Goal: Task Accomplishment & Management: Complete application form

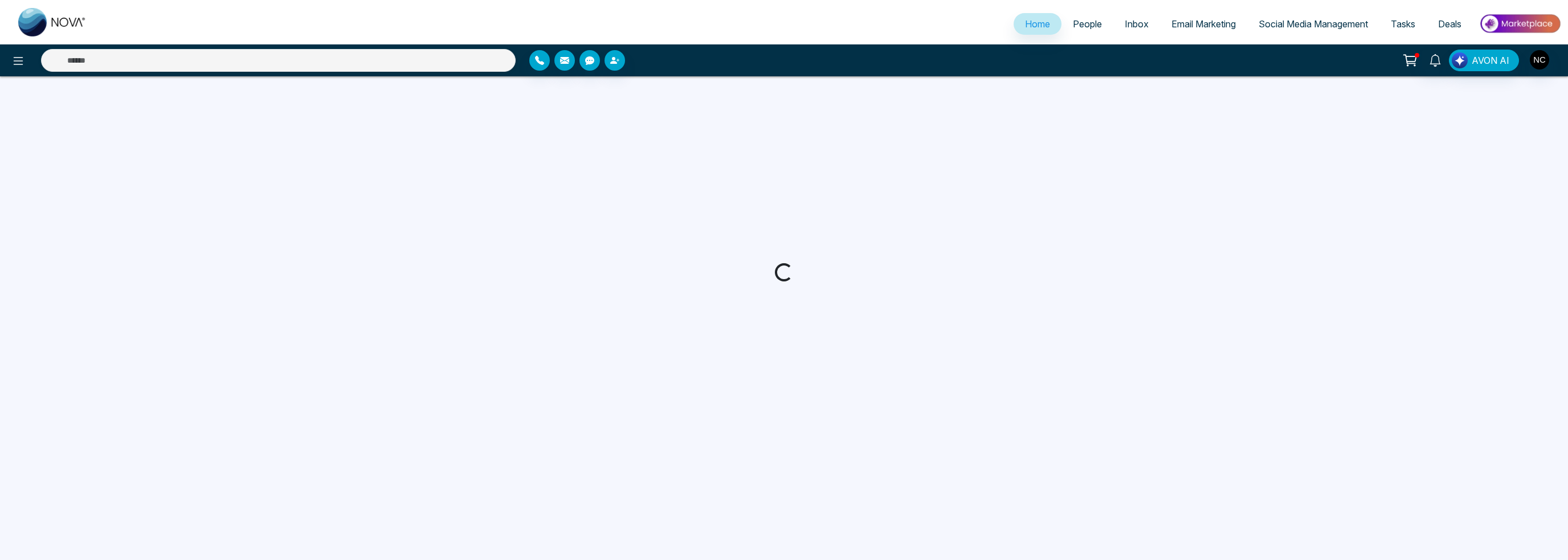
select select "*"
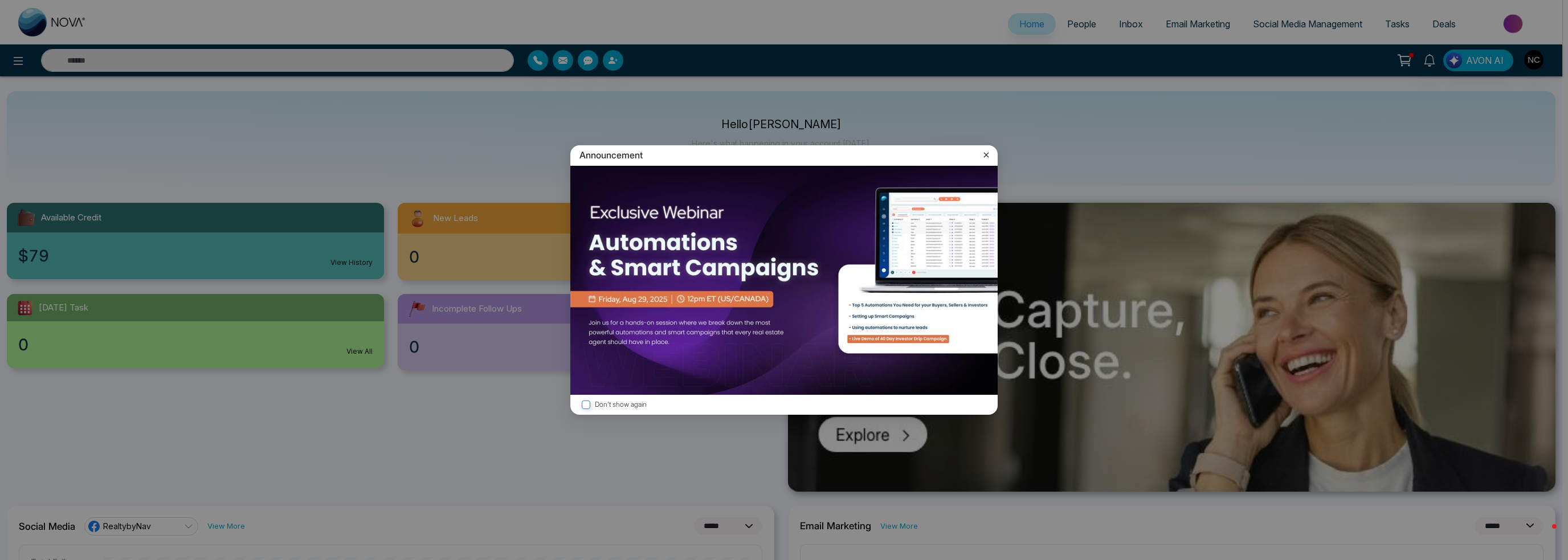
click at [983, 158] on icon at bounding box center [986, 155] width 12 height 12
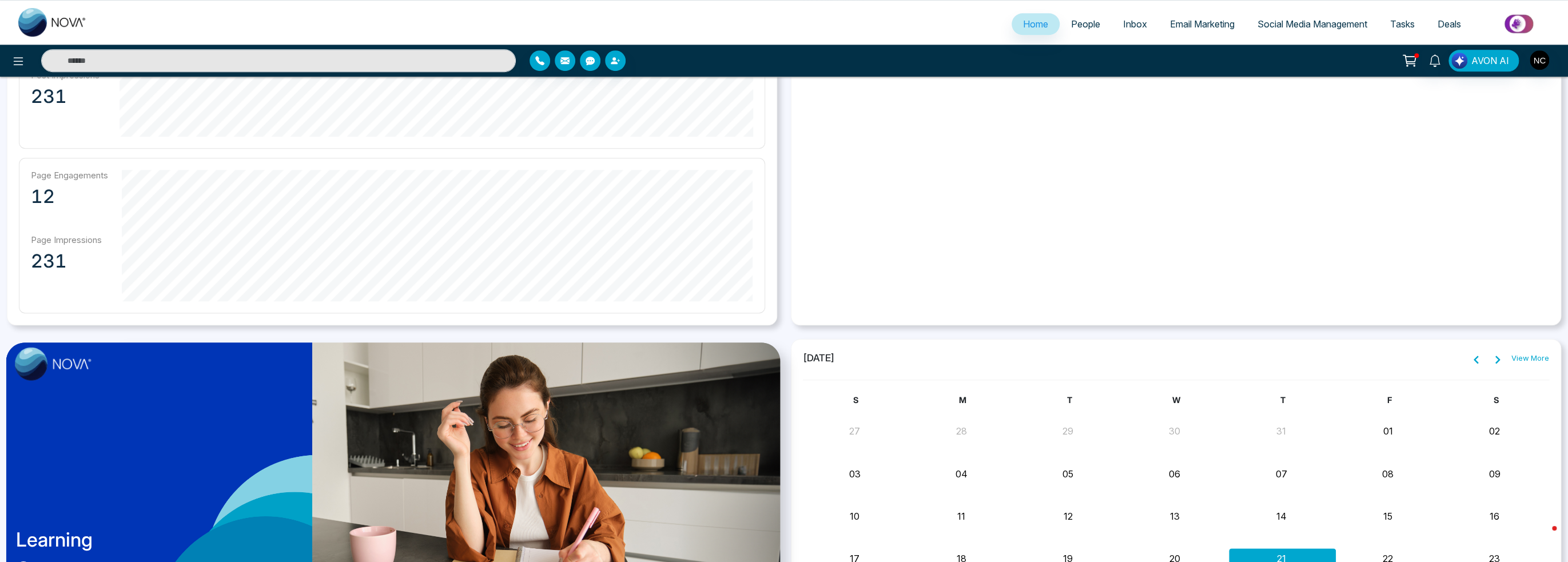
scroll to position [533, 0]
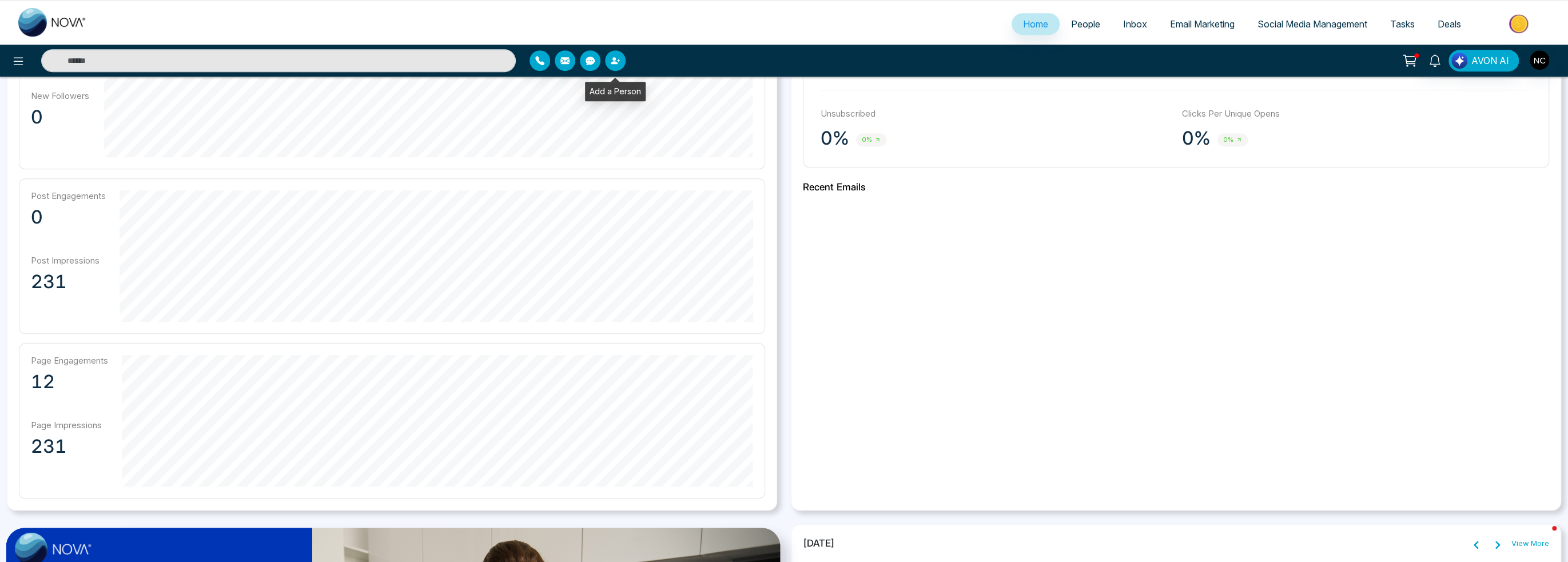
click at [613, 62] on icon "button" at bounding box center [613, 60] width 7 height 7
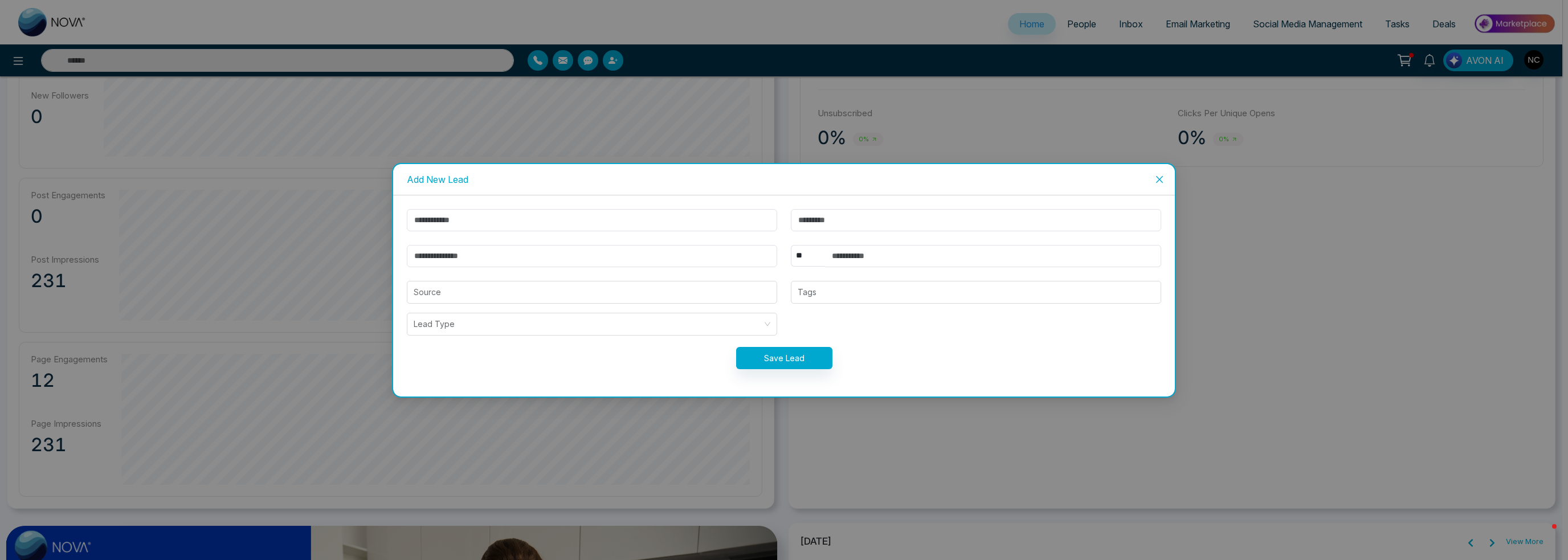
click at [1120, 180] on div "Add New Lead" at bounding box center [784, 179] width 754 height 12
click at [1152, 178] on span "Close" at bounding box center [1160, 179] width 31 height 31
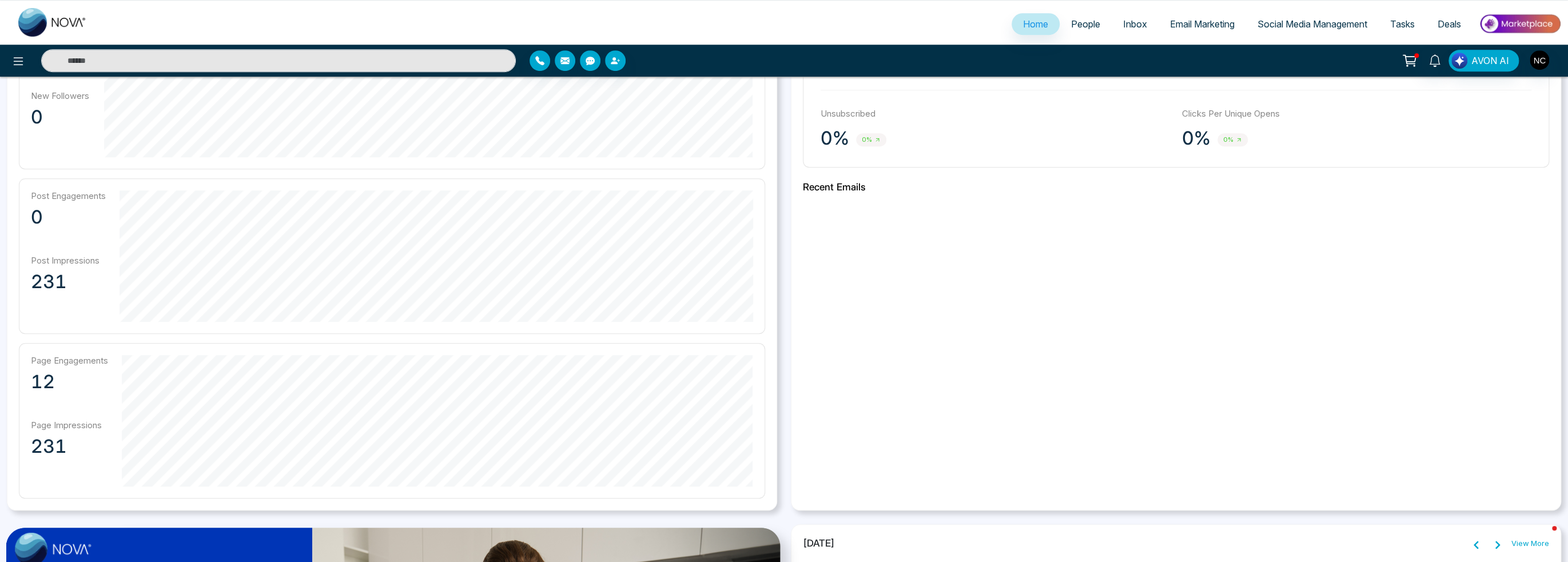
click at [1060, 33] on link "People" at bounding box center [1085, 24] width 52 height 22
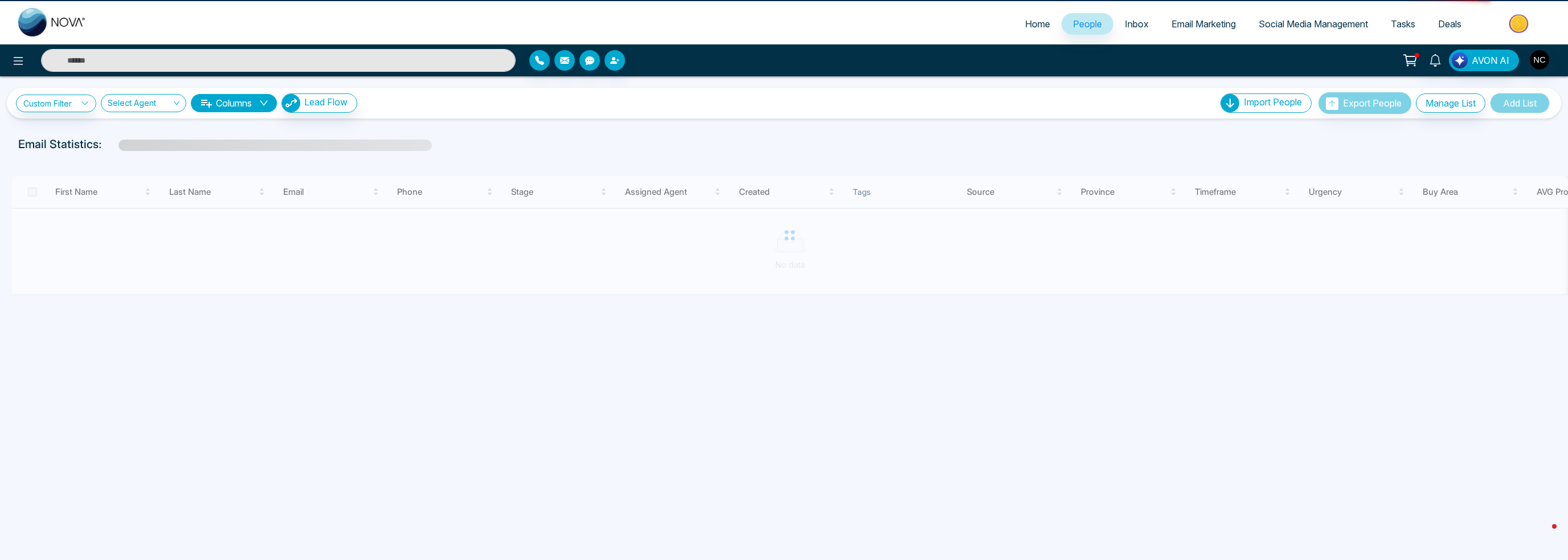
click at [1075, 28] on span "People" at bounding box center [1088, 24] width 29 height 12
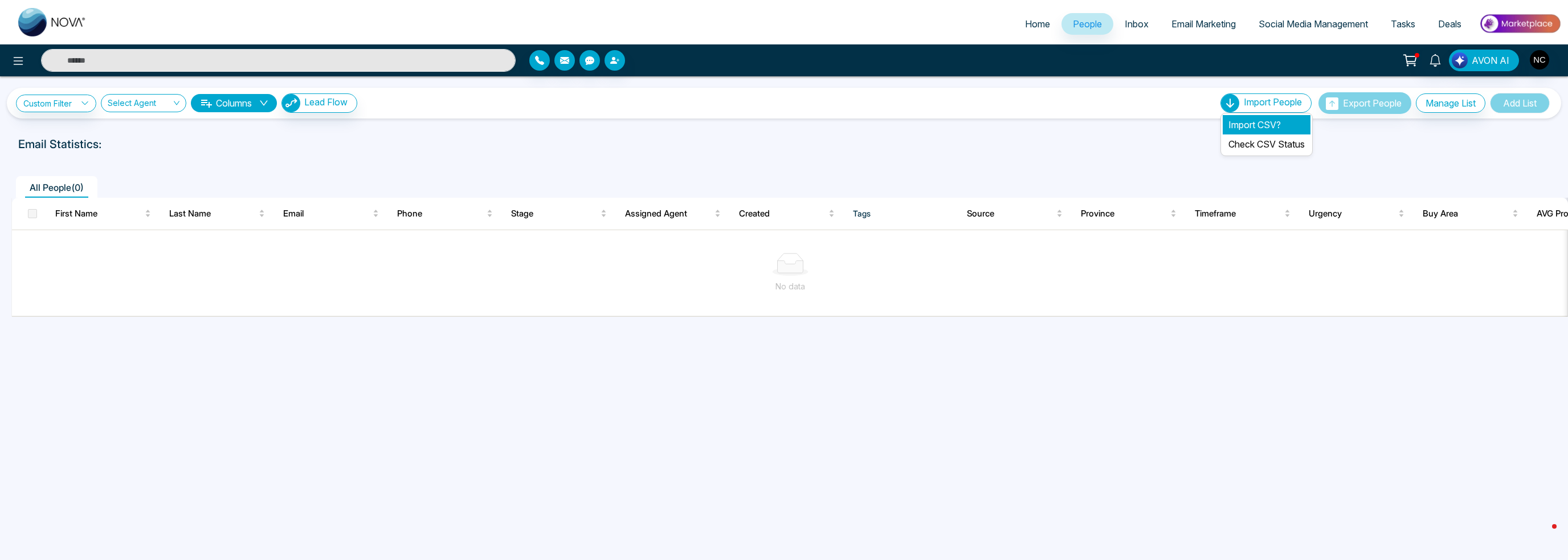
click at [1250, 127] on li "Import CSV?" at bounding box center [1266, 124] width 88 height 20
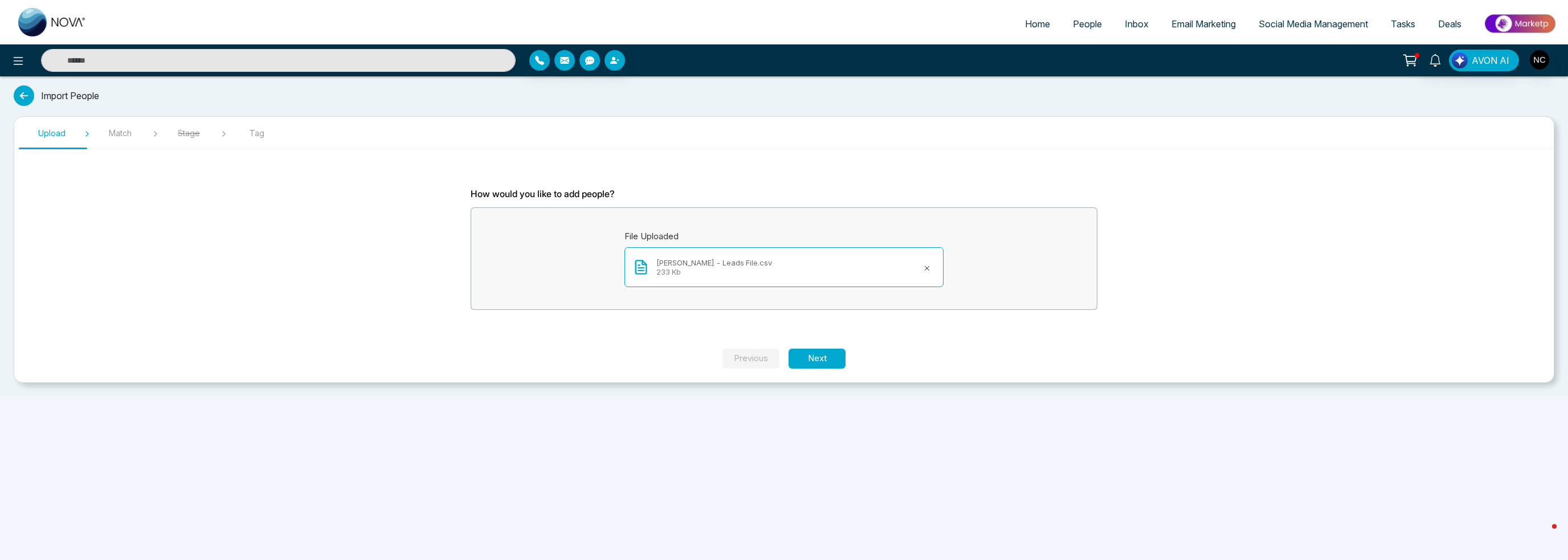
click at [820, 343] on section "How would you like to add people? File Uploaded [PERSON_NAME] - Leads File.csv …" at bounding box center [783, 253] width 684 height 190
click at [820, 365] on button "Next" at bounding box center [817, 358] width 57 height 20
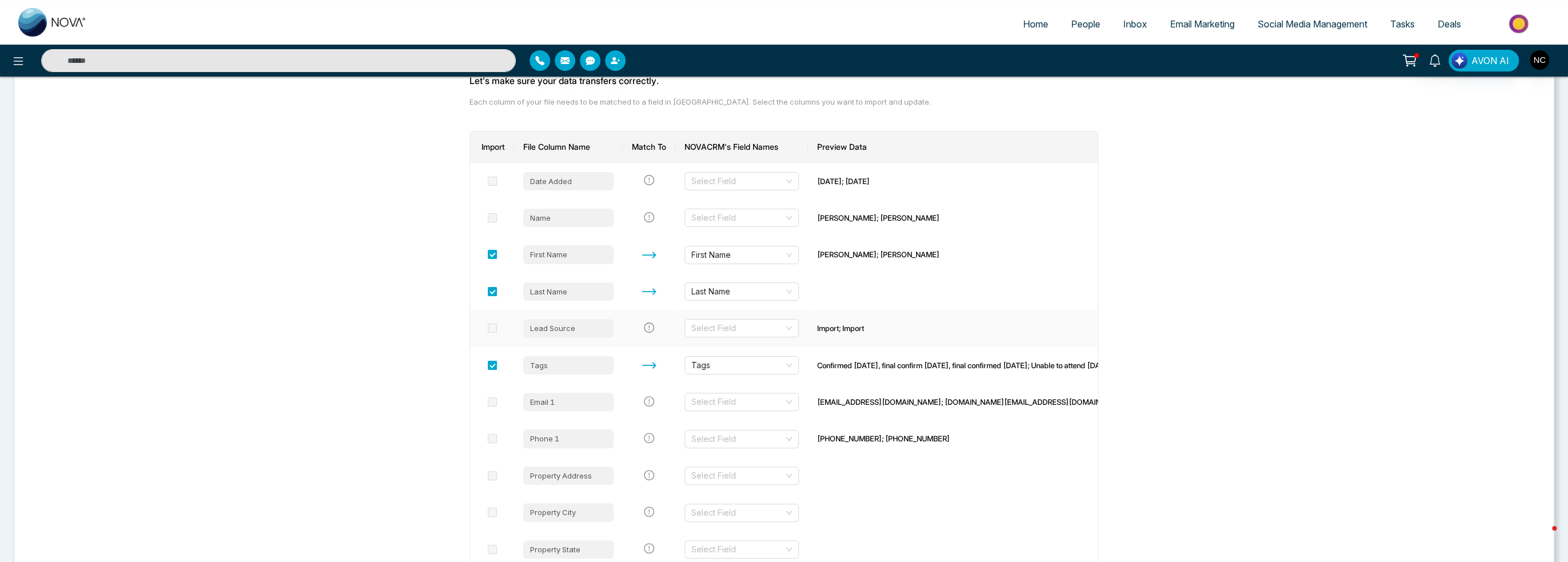
scroll to position [114, 0]
click at [759, 402] on input "search" at bounding box center [737, 402] width 93 height 17
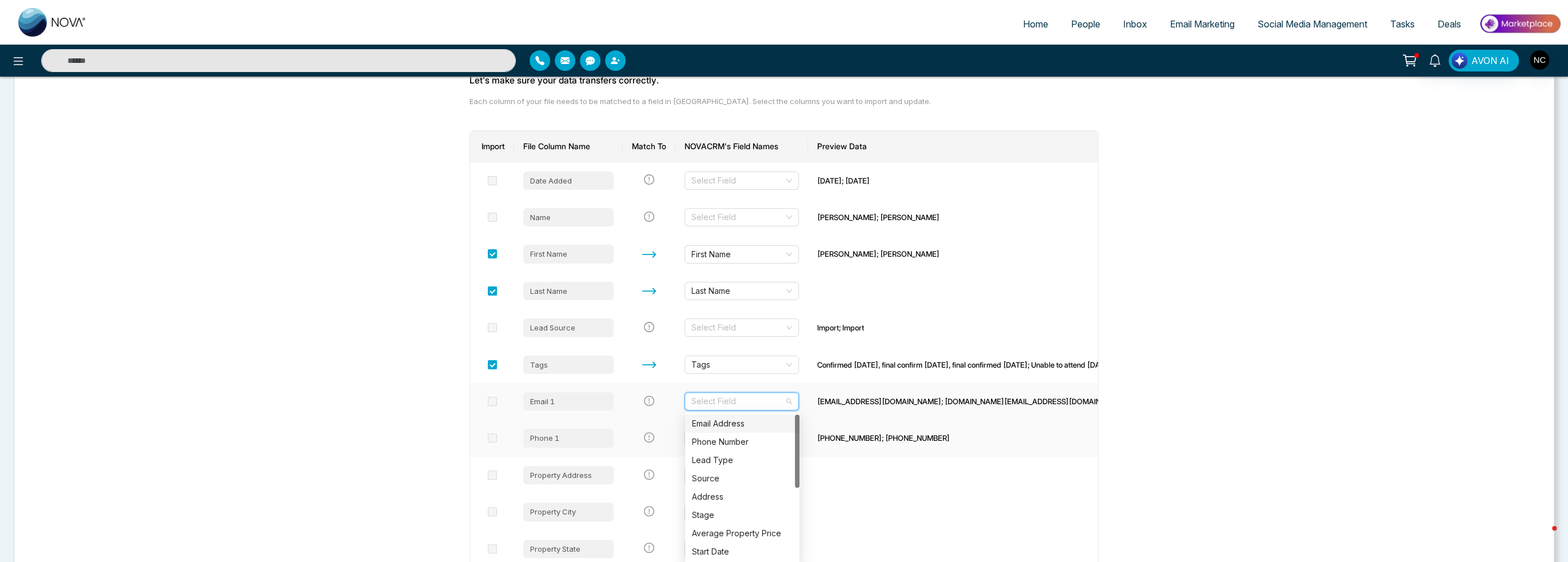
drag, startPoint x: 757, startPoint y: 429, endPoint x: 765, endPoint y: 425, distance: 8.9
click at [757, 429] on div "Email Address" at bounding box center [742, 423] width 101 height 12
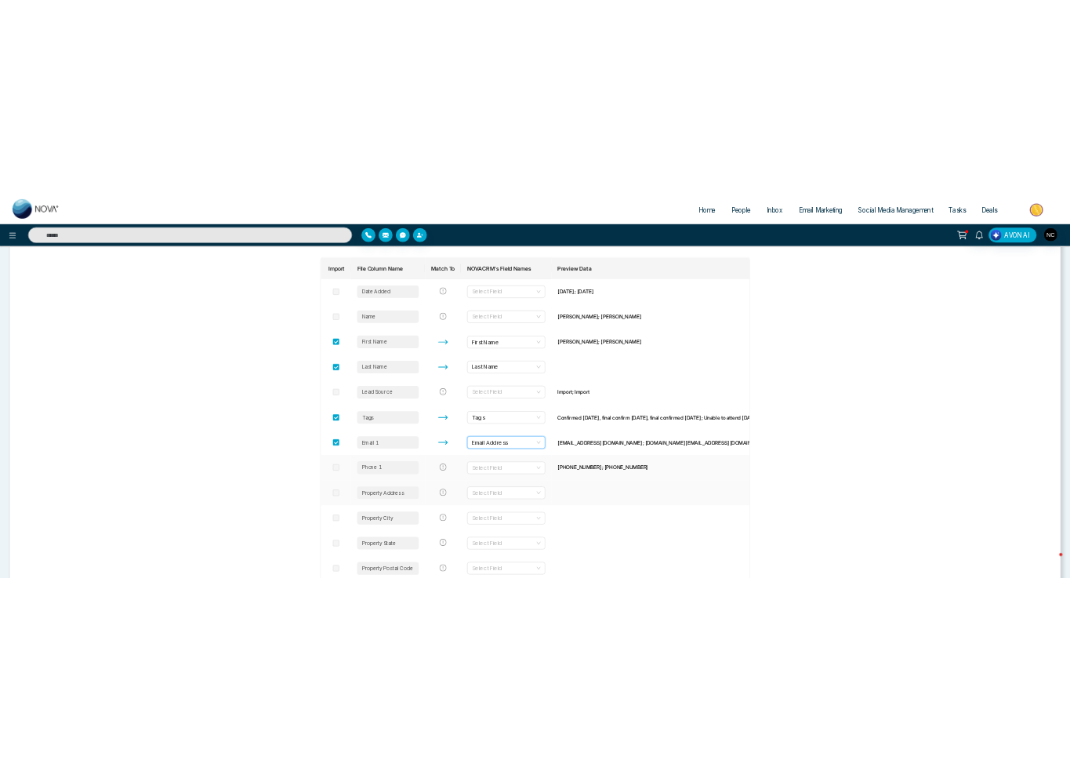
scroll to position [235, 0]
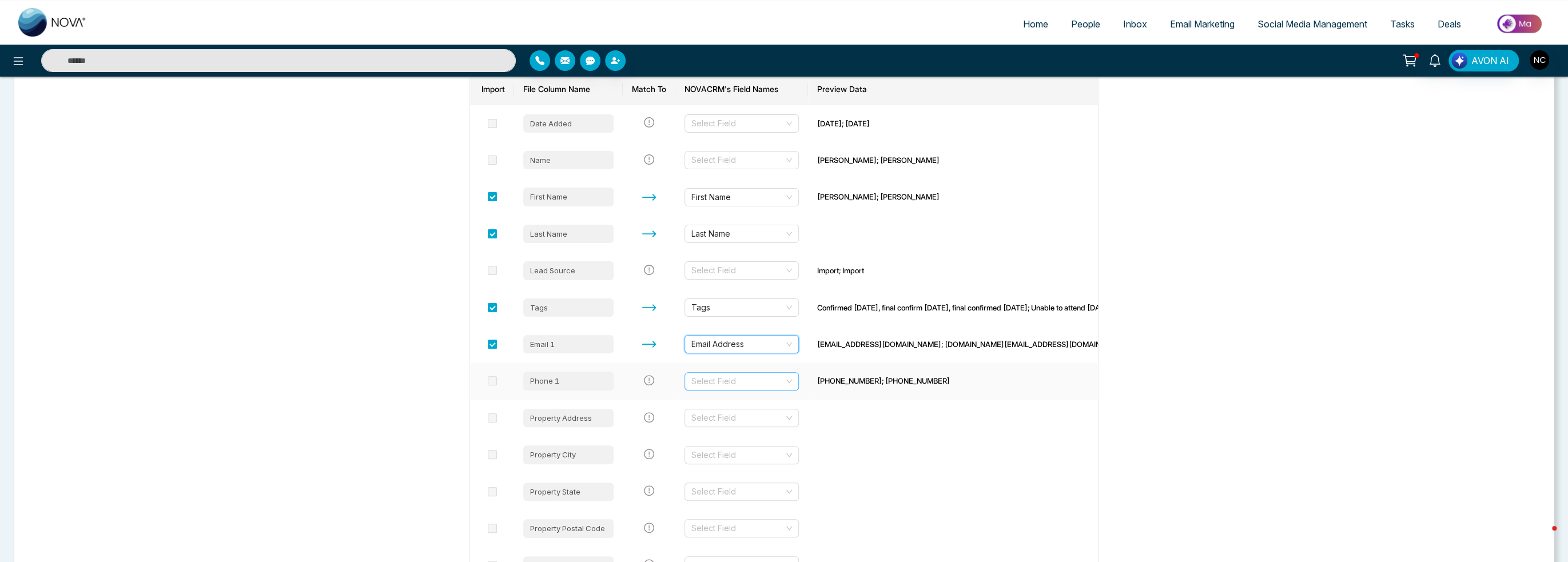
click at [724, 382] on input "search" at bounding box center [737, 381] width 93 height 17
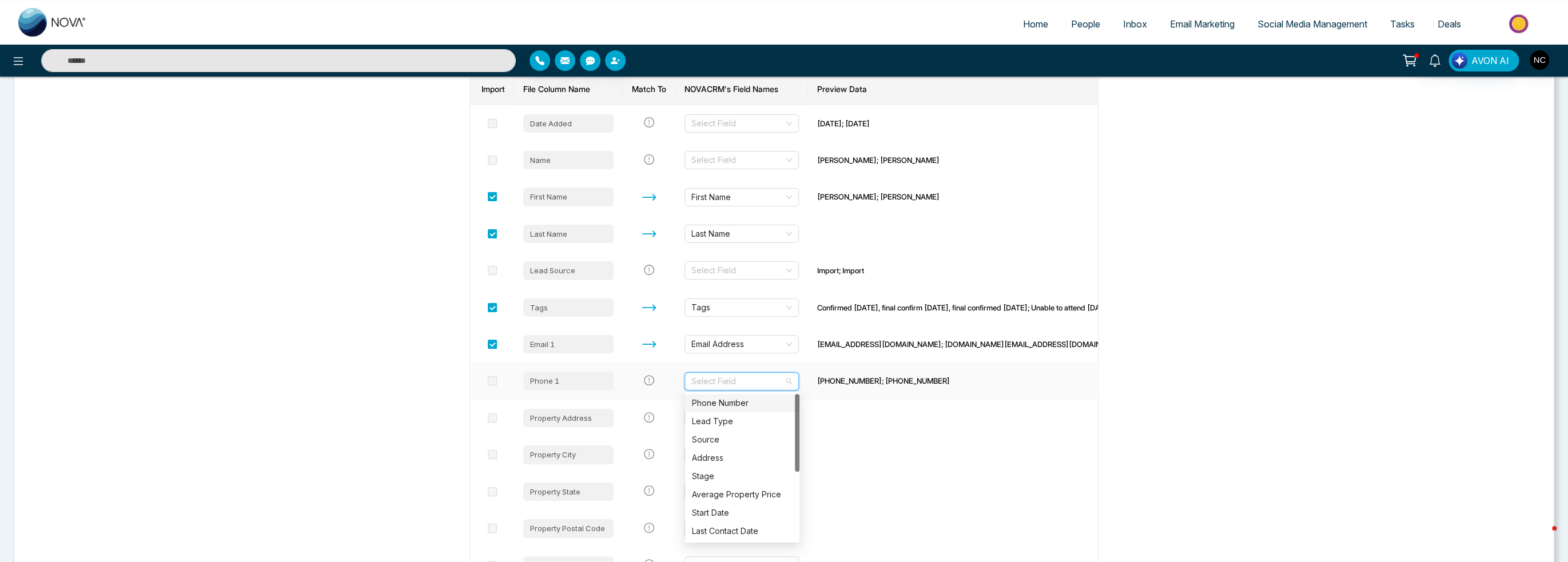
click at [731, 399] on div "Phone Number" at bounding box center [742, 402] width 101 height 12
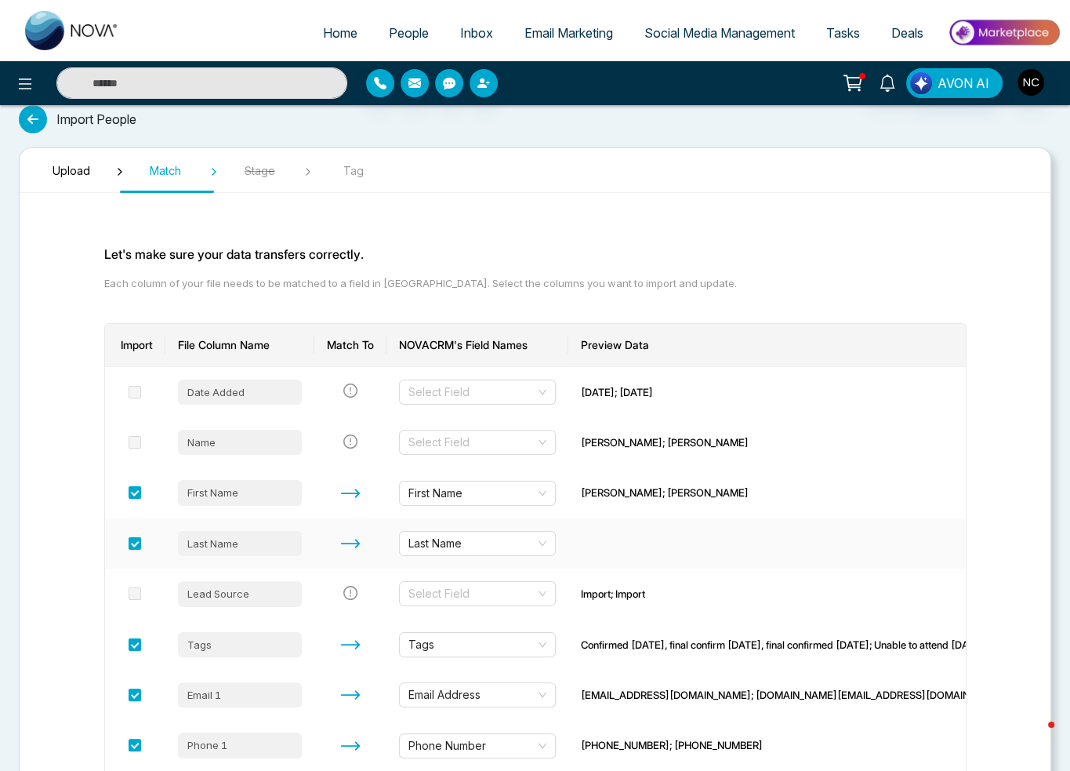
scroll to position [0, 0]
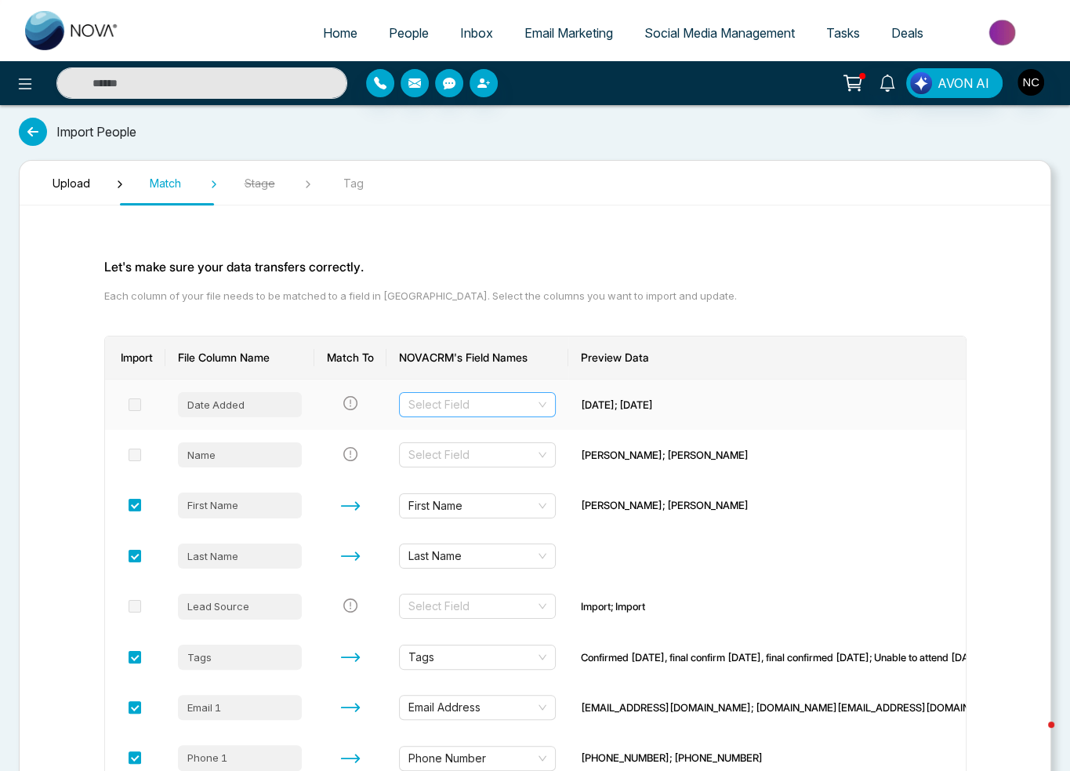
click at [489, 407] on input "search" at bounding box center [472, 405] width 127 height 24
type input "*****"
click at [497, 434] on div "Start Date" at bounding box center [478, 434] width 138 height 17
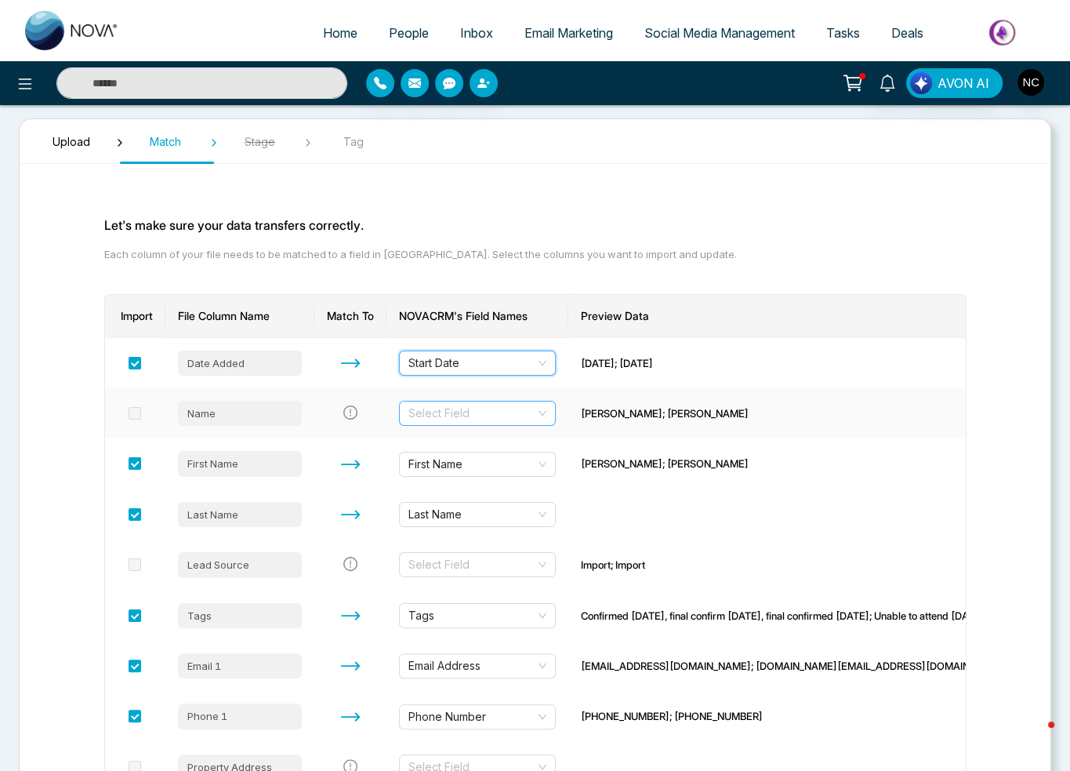
scroll to position [78, 0]
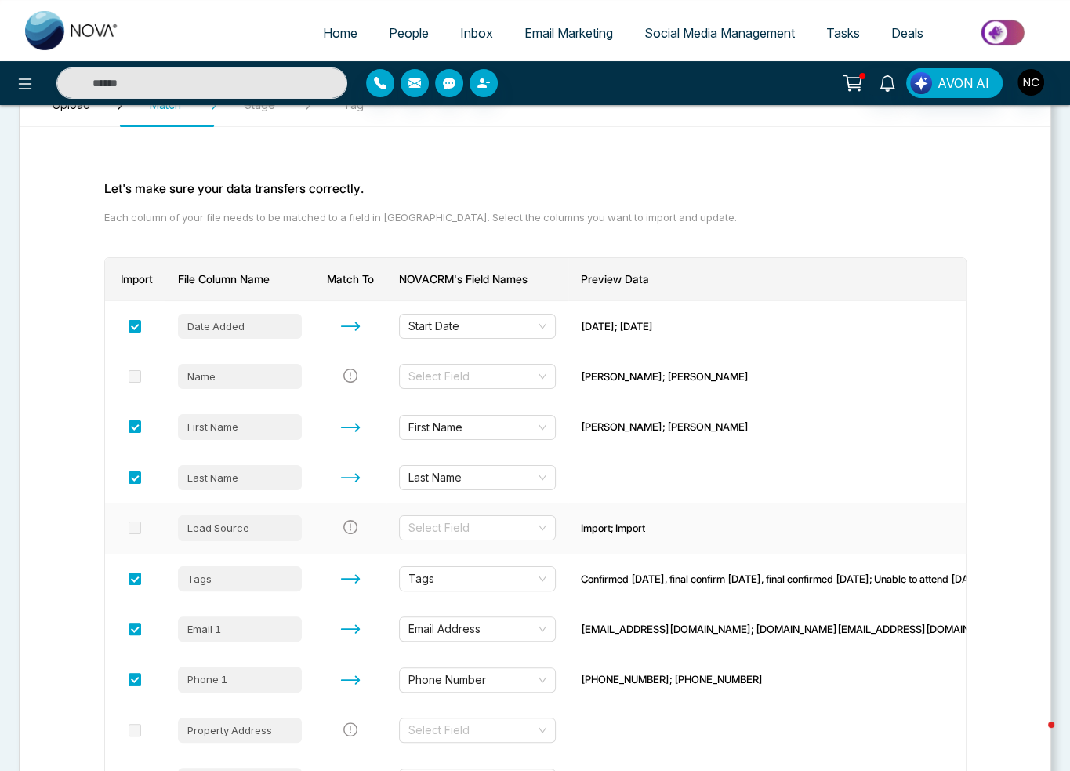
click at [498, 510] on td "Select Field" at bounding box center [478, 528] width 182 height 50
click at [497, 524] on input "search" at bounding box center [472, 528] width 127 height 24
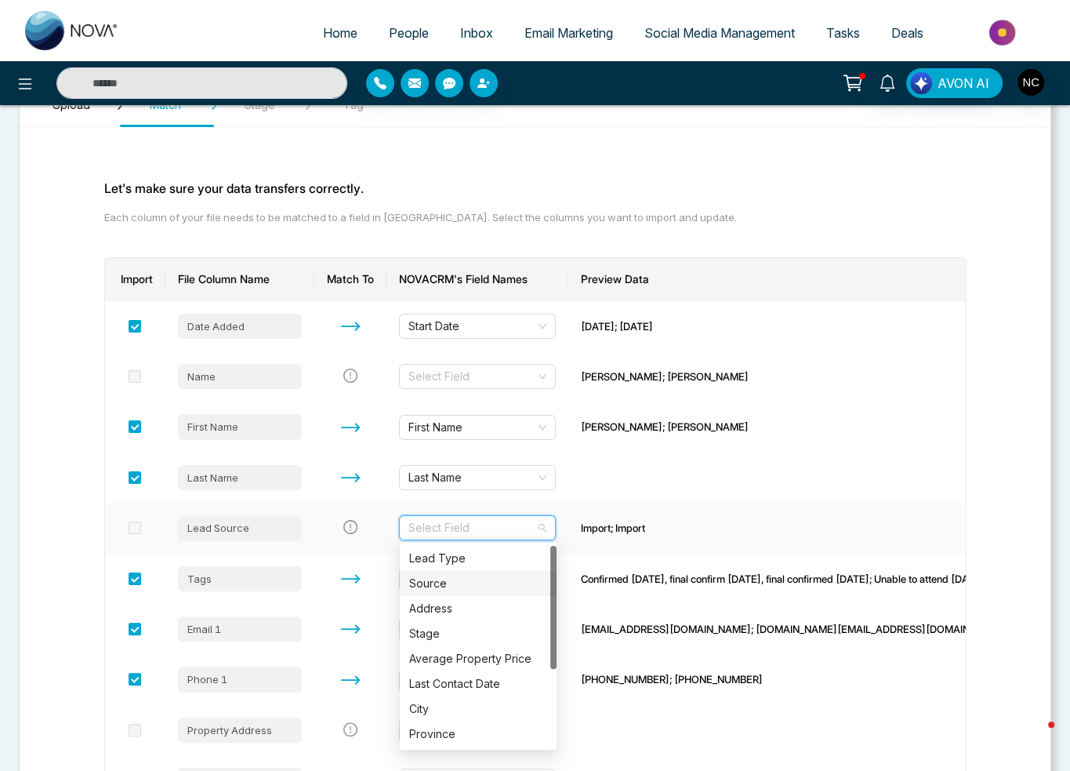
click at [490, 578] on div "Source" at bounding box center [478, 583] width 138 height 17
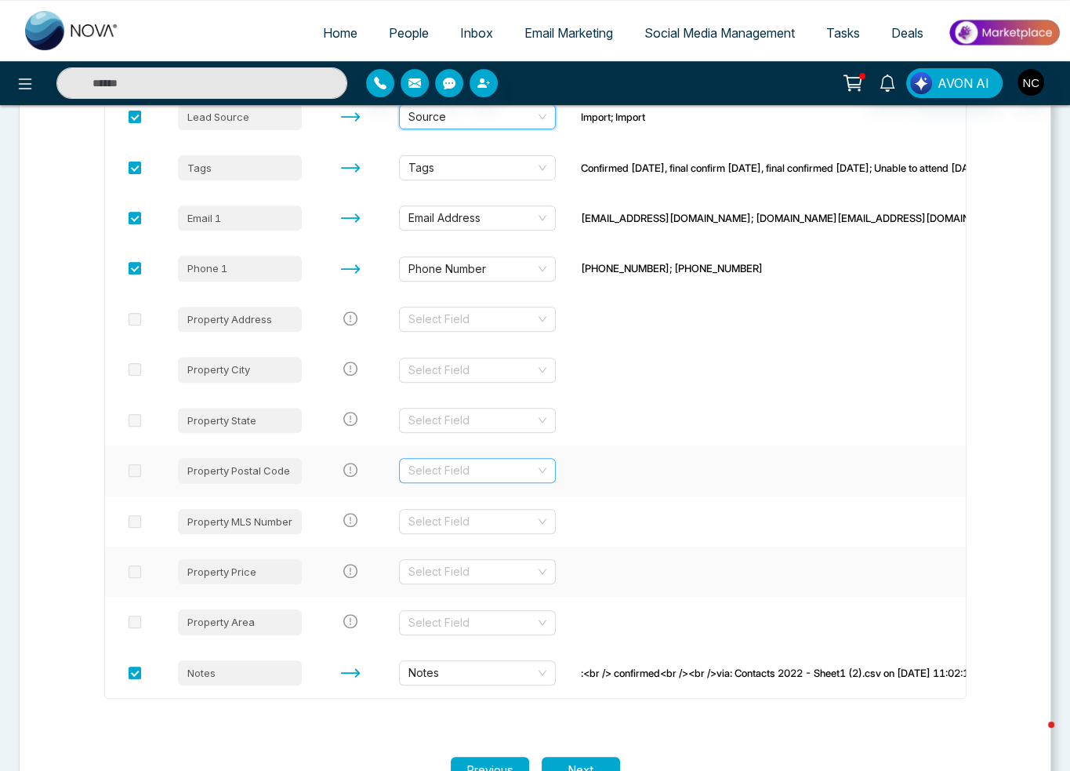
scroll to position [461, 0]
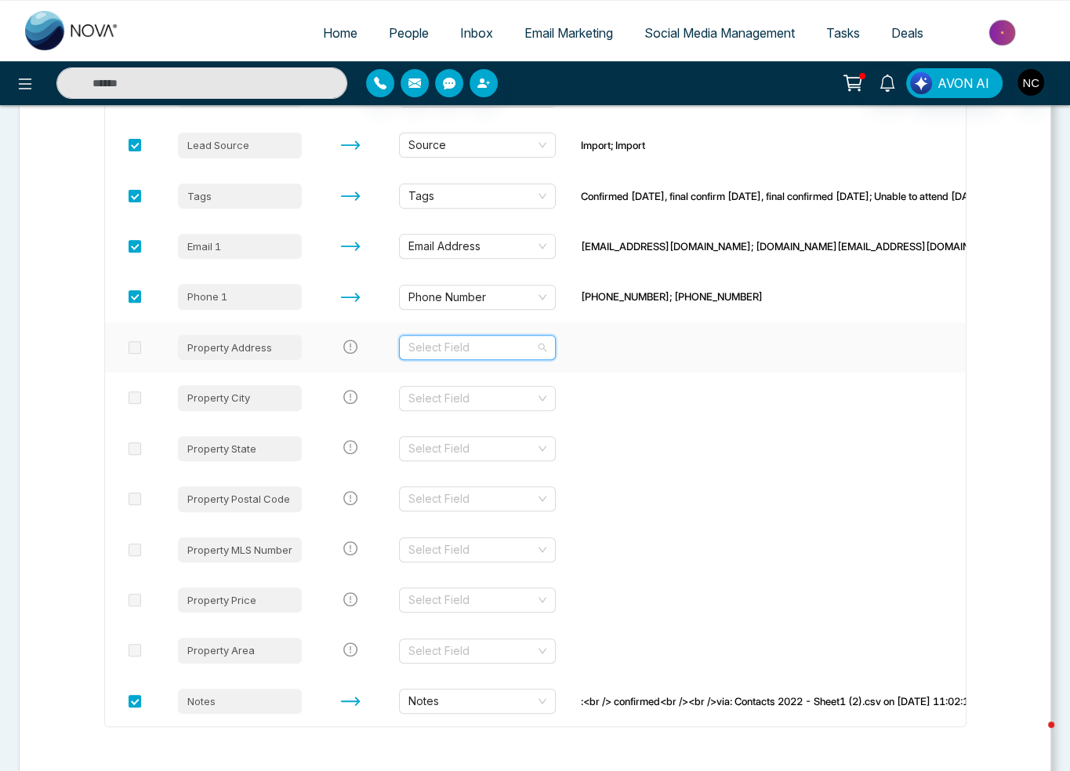
click at [478, 347] on input "search" at bounding box center [472, 348] width 127 height 24
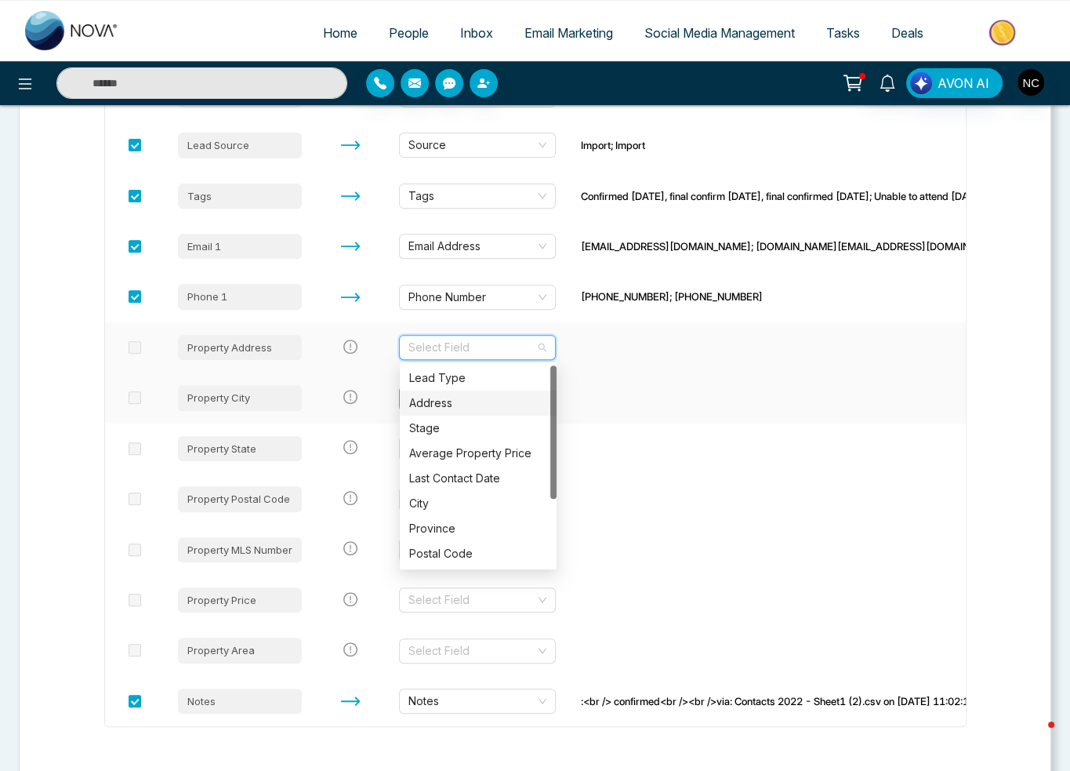
click at [455, 400] on div "Address" at bounding box center [478, 402] width 138 height 17
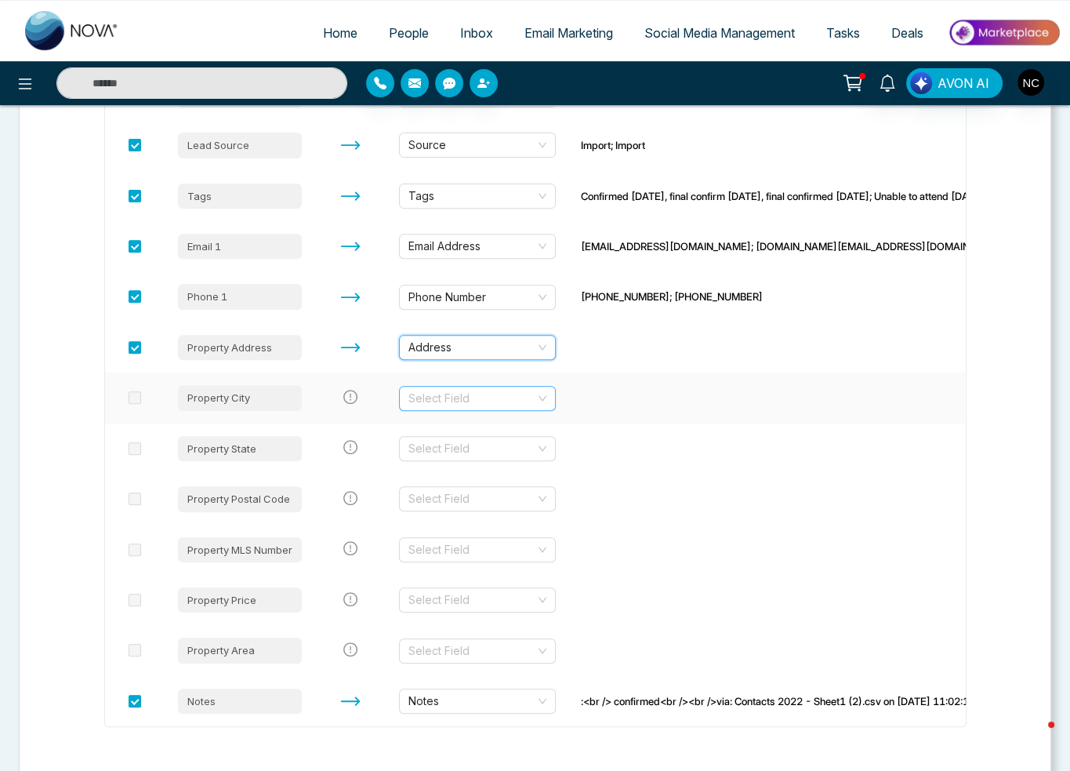
click at [449, 402] on input "search" at bounding box center [472, 399] width 127 height 24
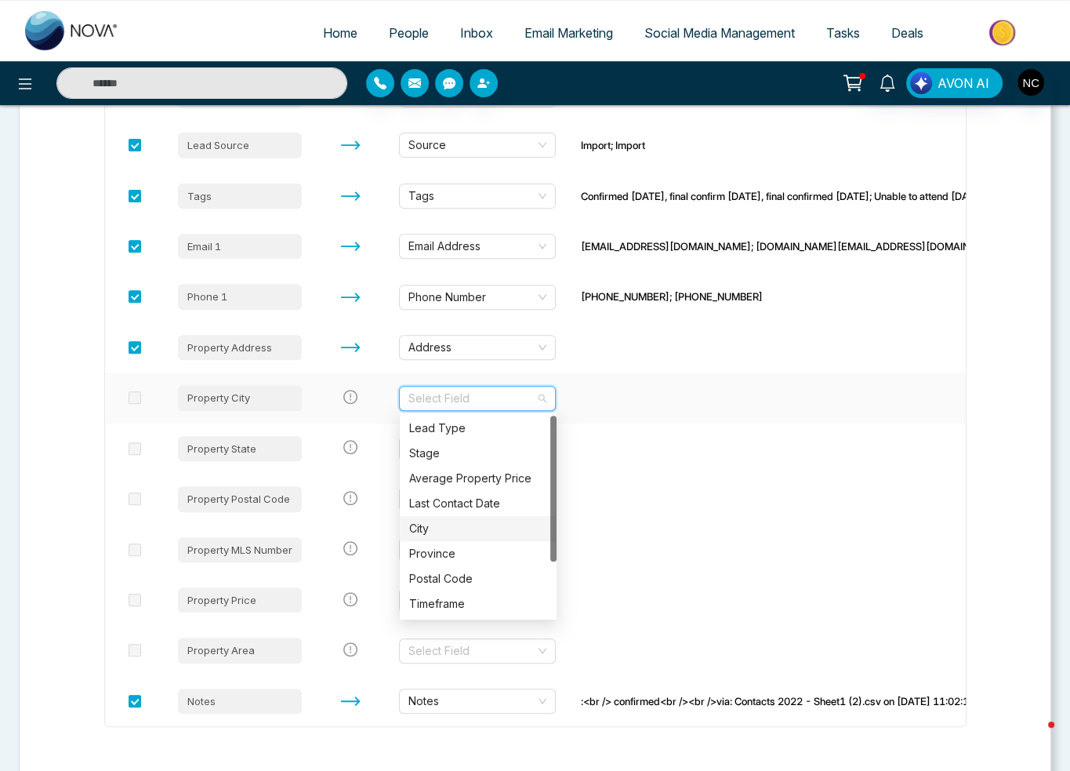
click at [451, 529] on div "City" at bounding box center [478, 528] width 138 height 17
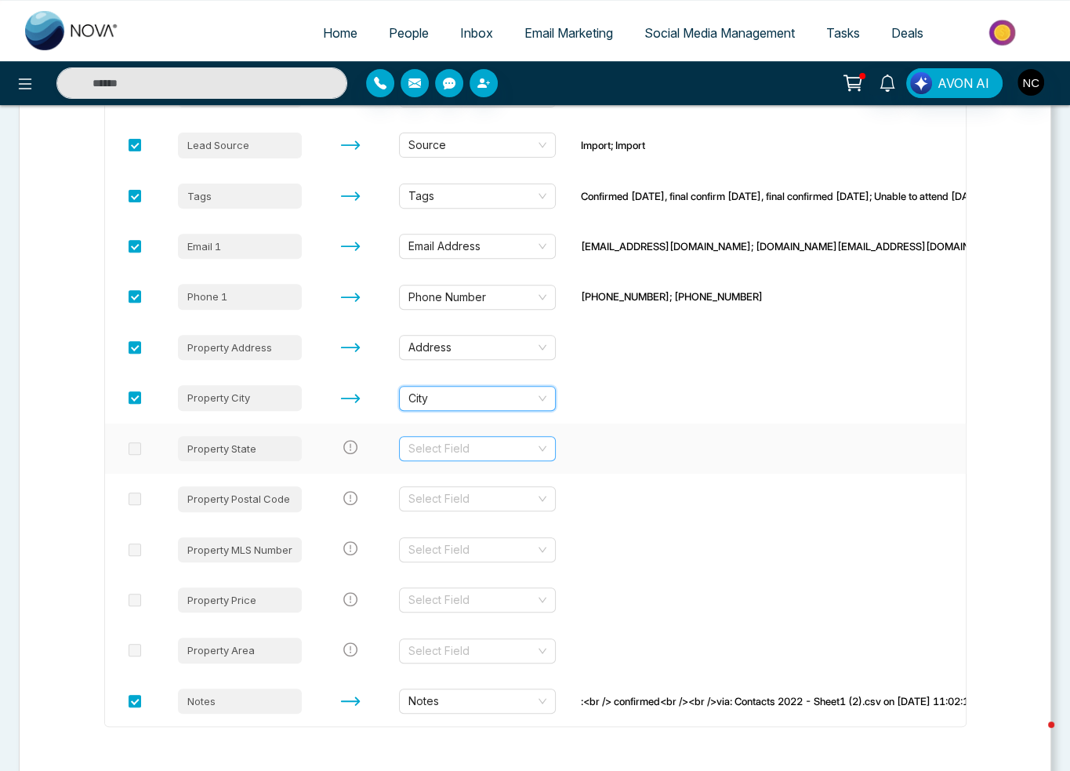
click at [466, 451] on input "search" at bounding box center [472, 449] width 127 height 24
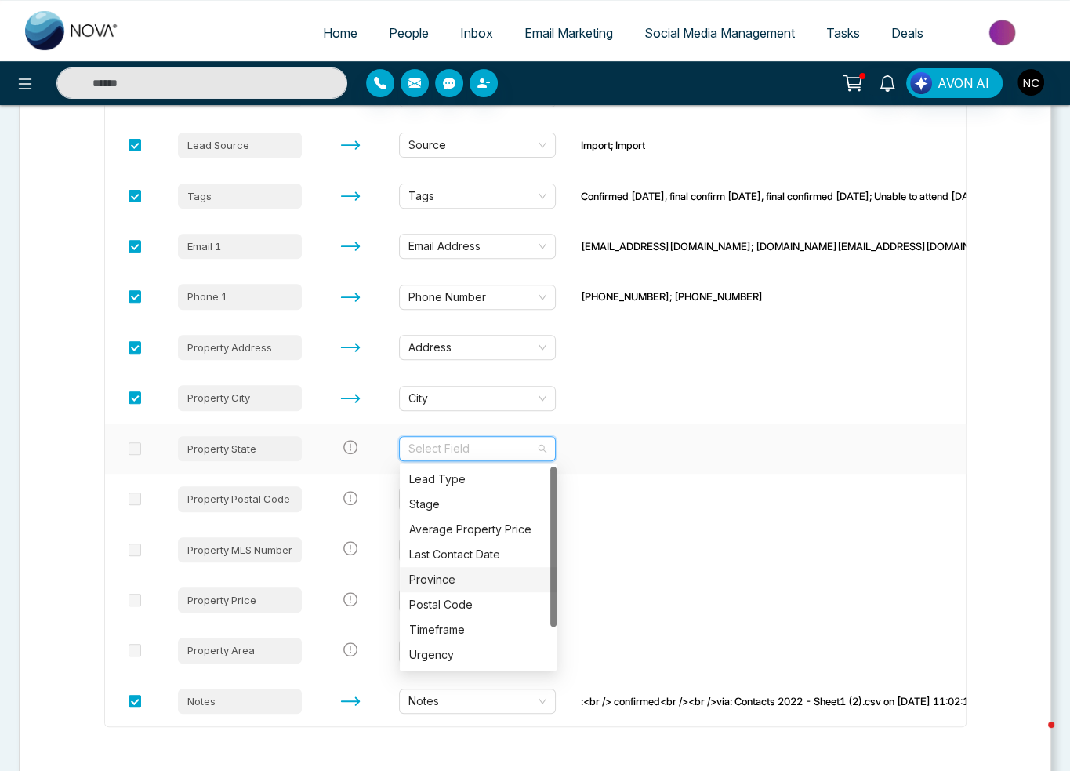
click at [452, 579] on div "Province" at bounding box center [478, 579] width 138 height 17
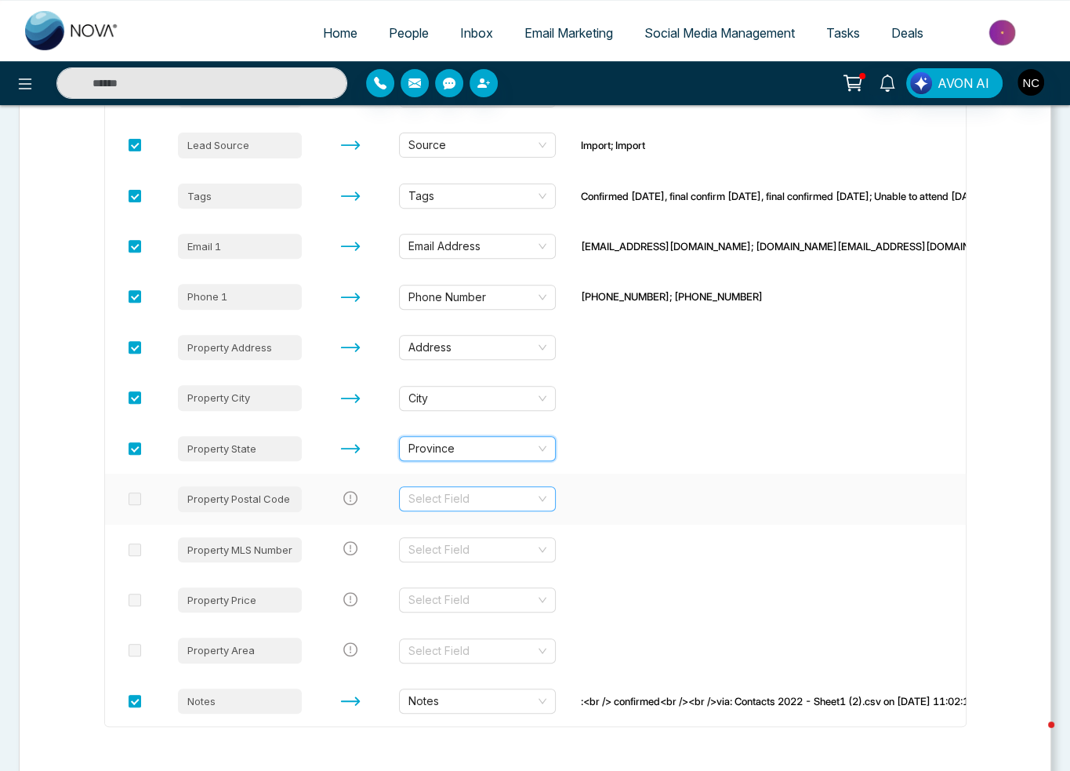
click at [459, 504] on input "search" at bounding box center [472, 499] width 127 height 24
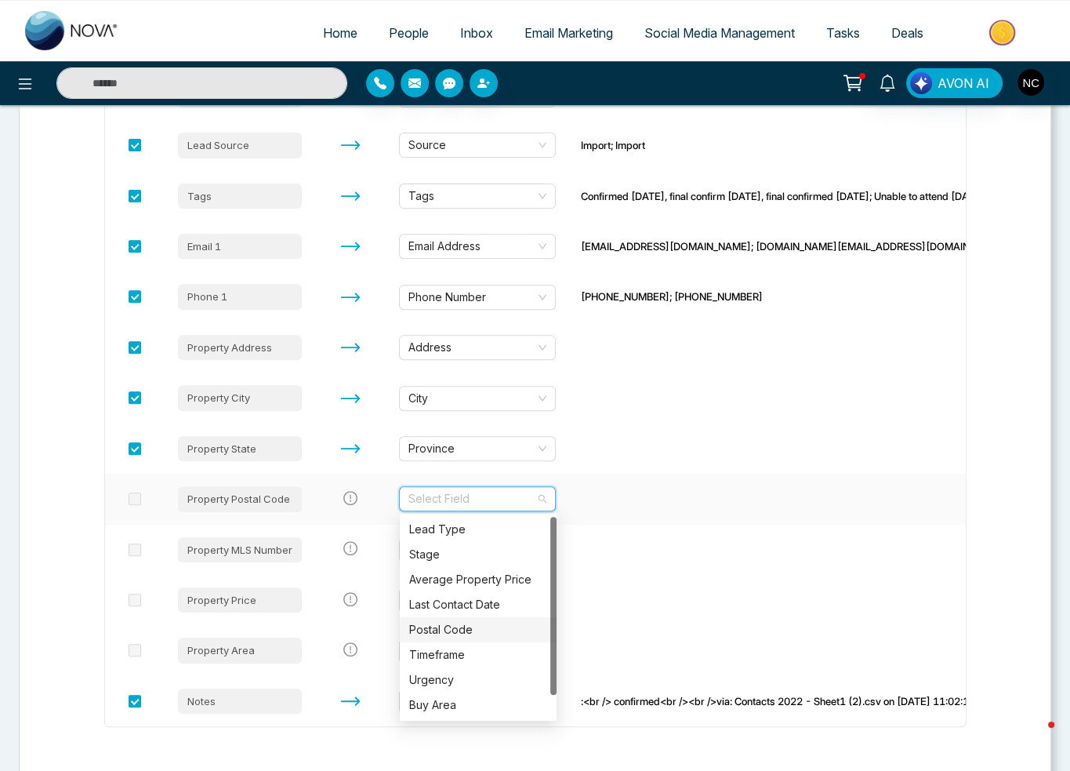
click at [451, 628] on div "Postal Code" at bounding box center [478, 629] width 138 height 17
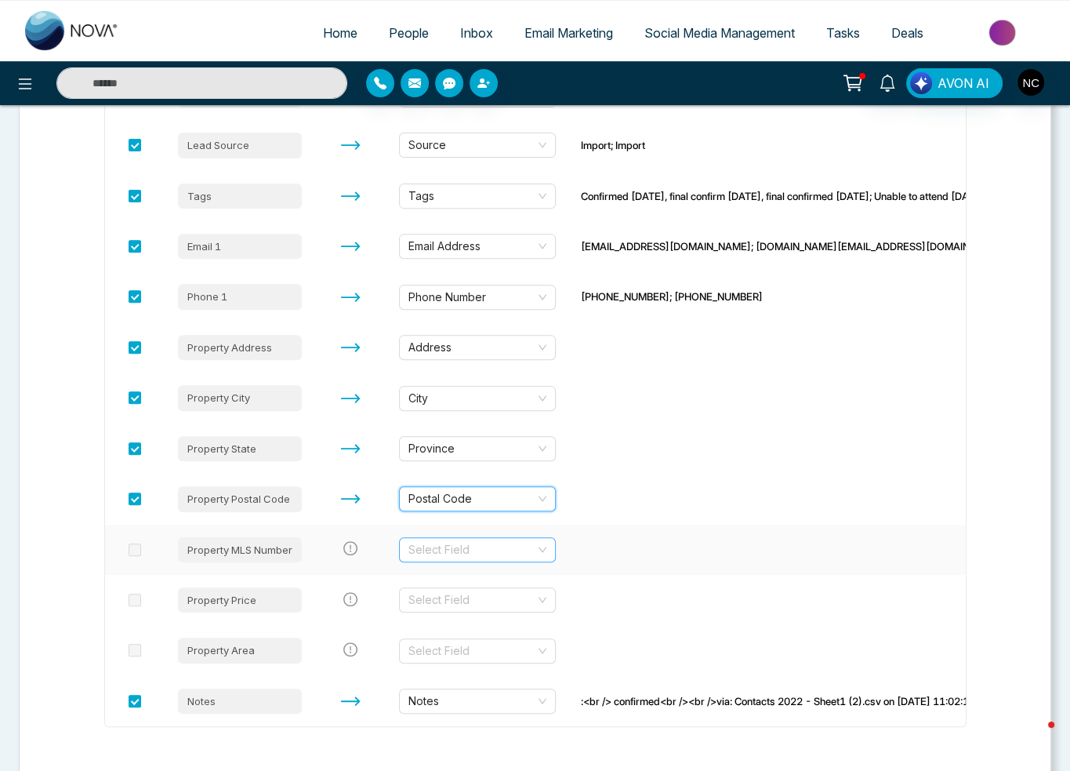
click at [465, 545] on input "search" at bounding box center [472, 550] width 127 height 24
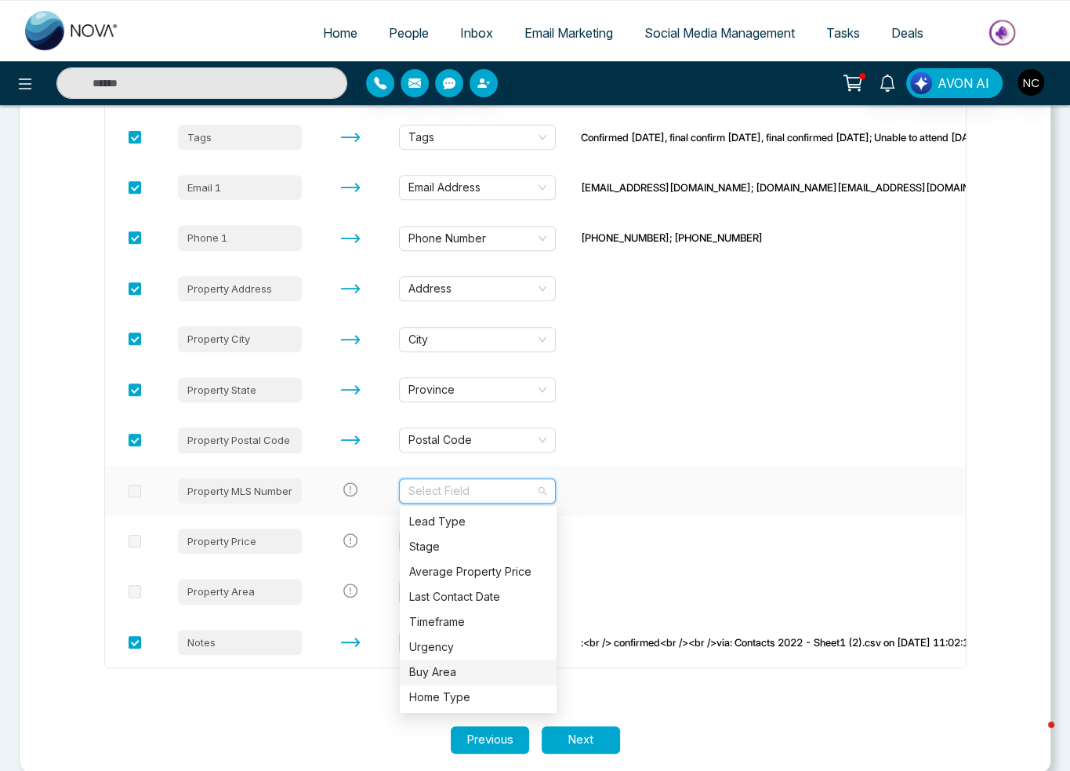
scroll to position [539, 0]
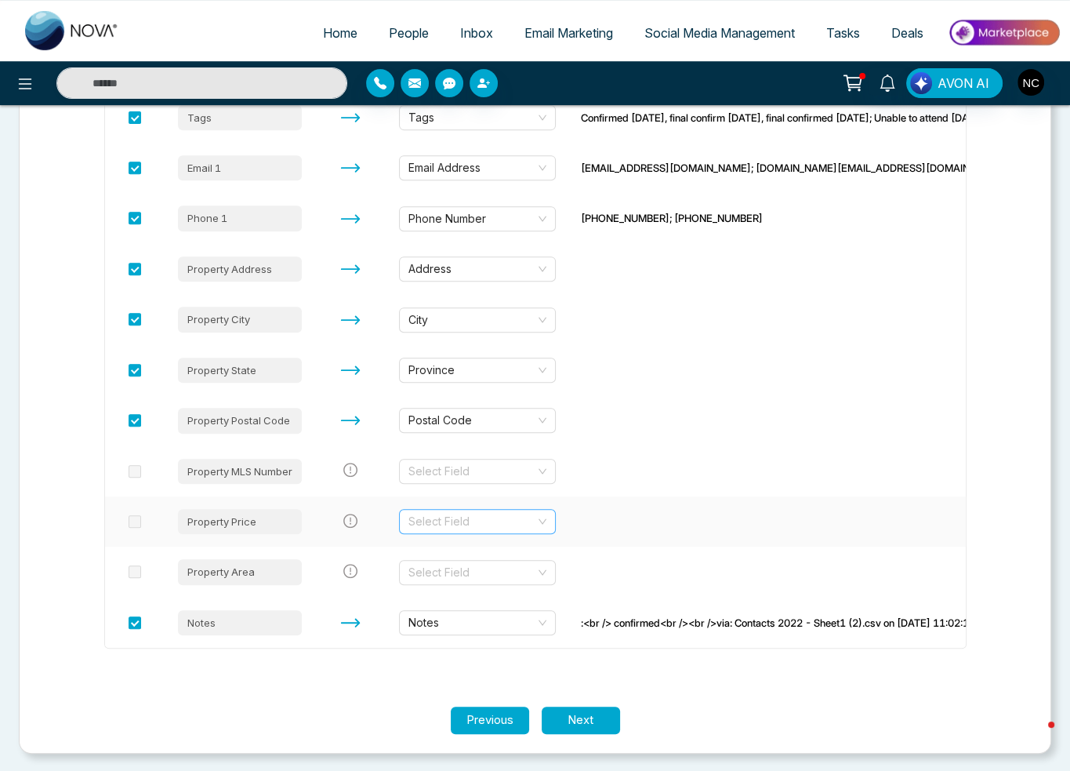
click at [489, 508] on td "Select Field" at bounding box center [478, 521] width 182 height 50
click at [496, 522] on input "search" at bounding box center [472, 522] width 127 height 24
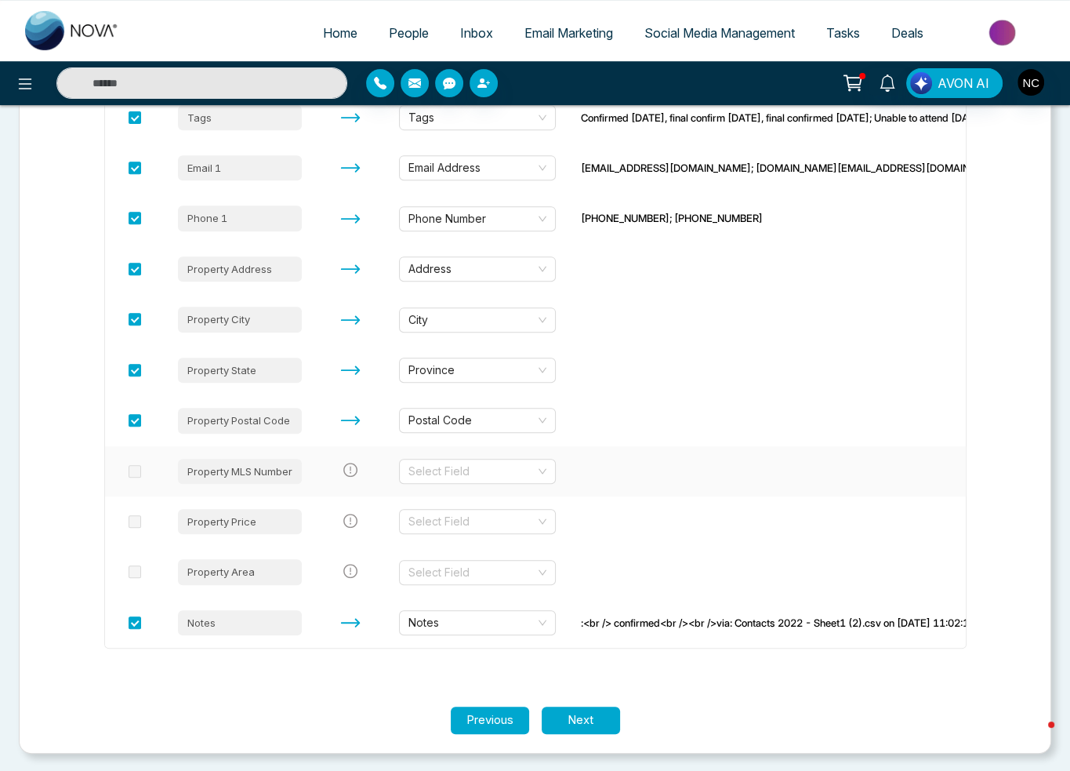
click at [496, 454] on td "Select Field" at bounding box center [478, 471] width 182 height 50
click at [496, 474] on input "search" at bounding box center [472, 471] width 127 height 24
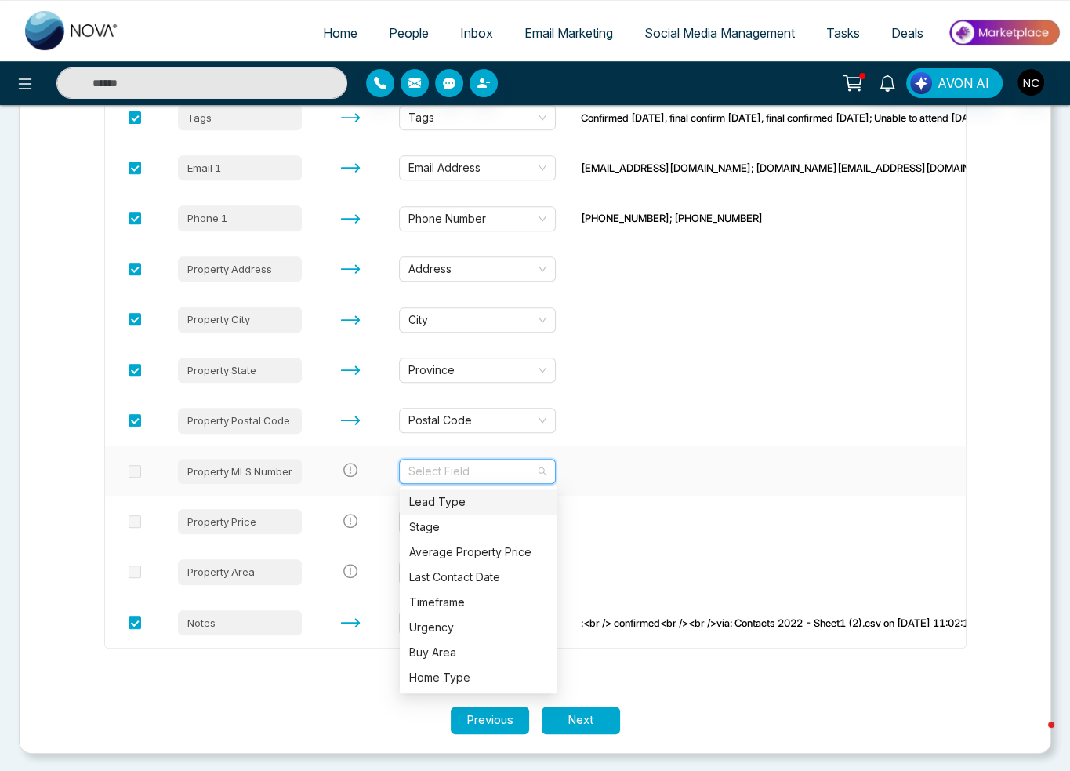
type input "*"
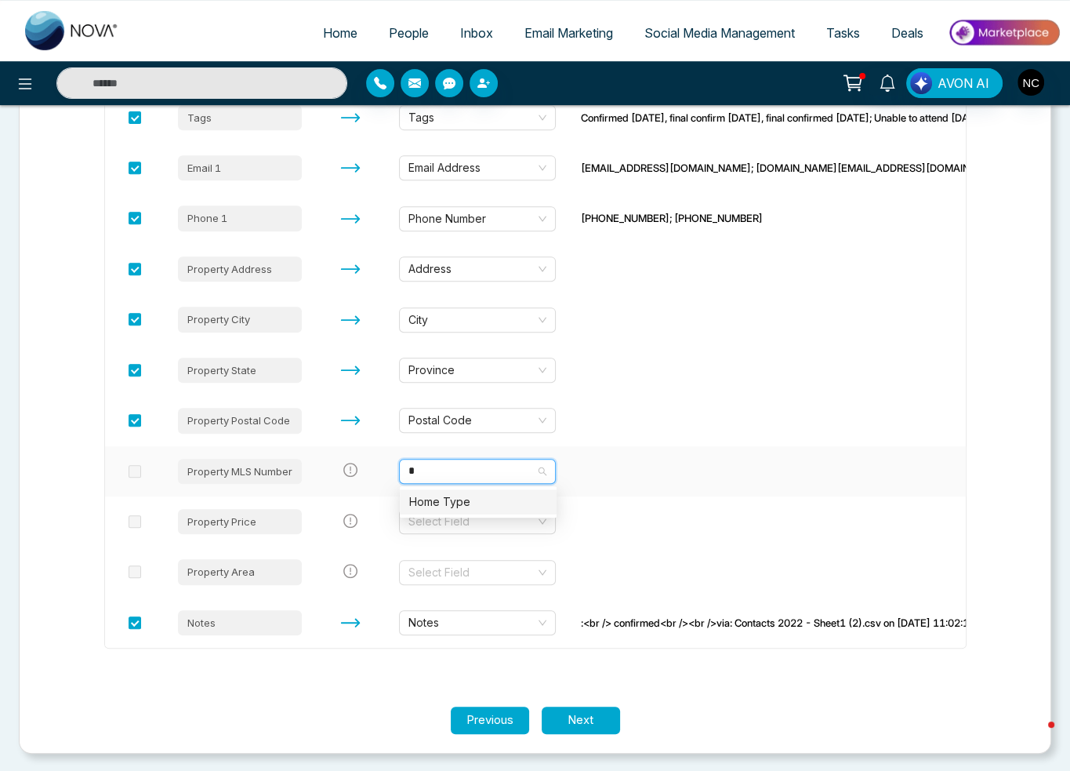
click at [484, 503] on div "Home Type" at bounding box center [478, 501] width 138 height 17
click at [488, 528] on input "search" at bounding box center [472, 522] width 127 height 24
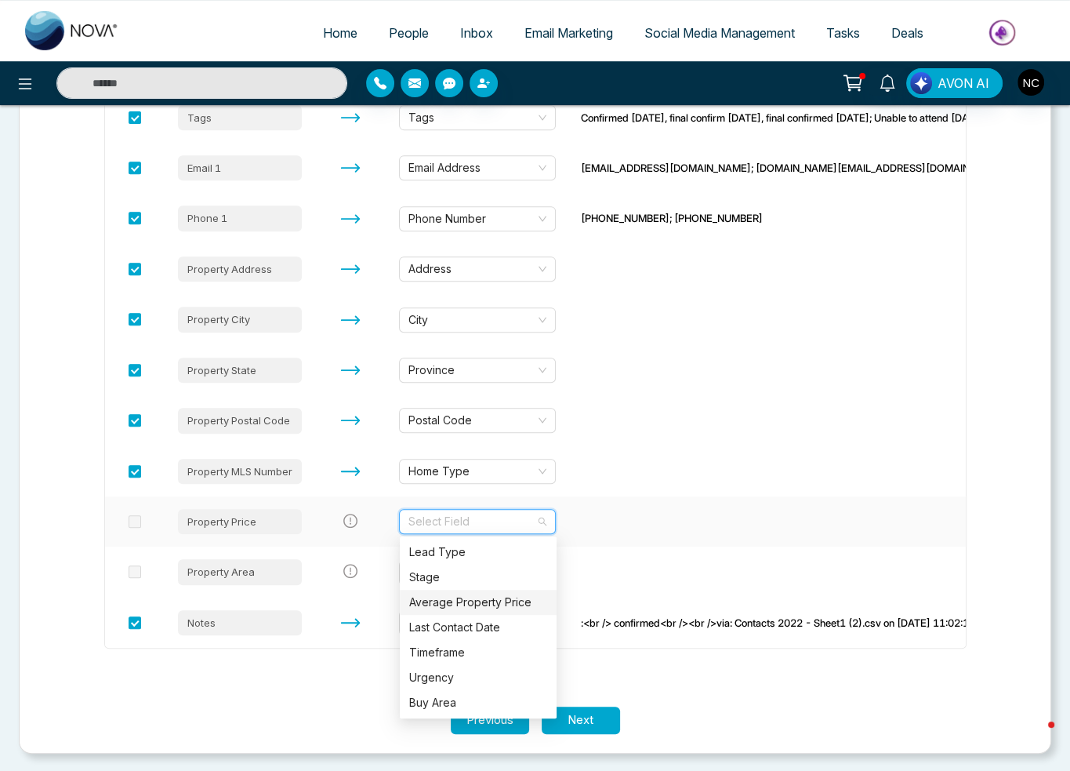
click at [506, 601] on div "Average Property Price" at bounding box center [478, 602] width 138 height 17
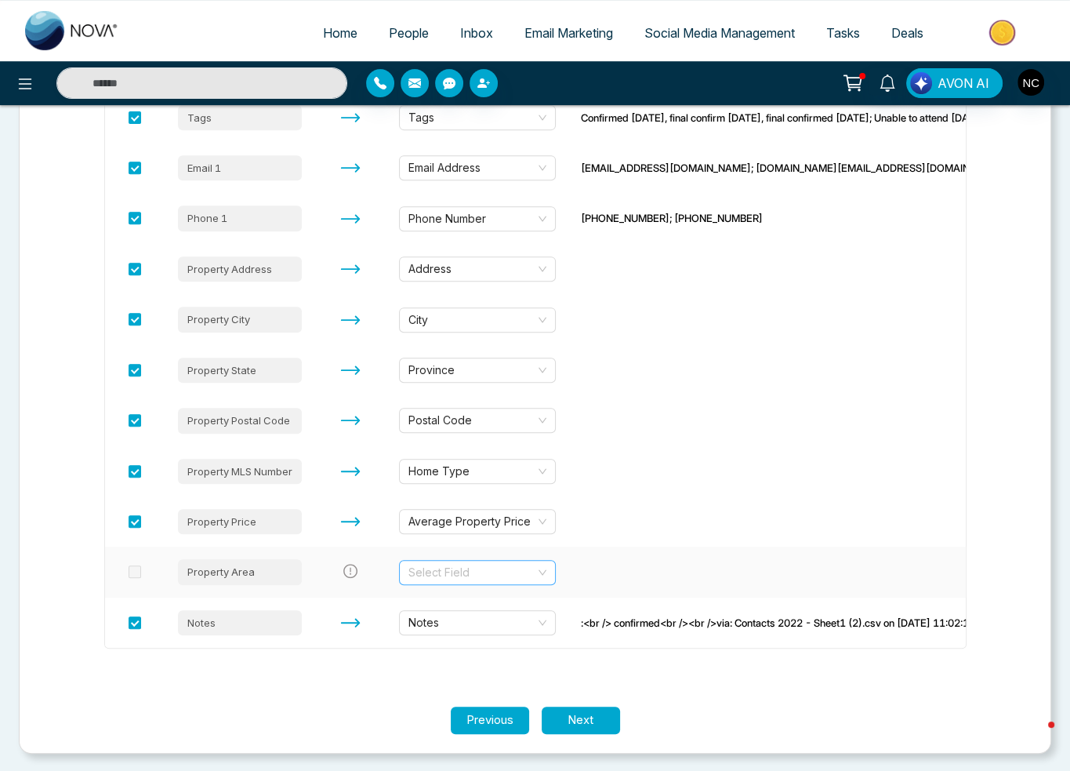
click at [423, 569] on input "search" at bounding box center [472, 573] width 127 height 24
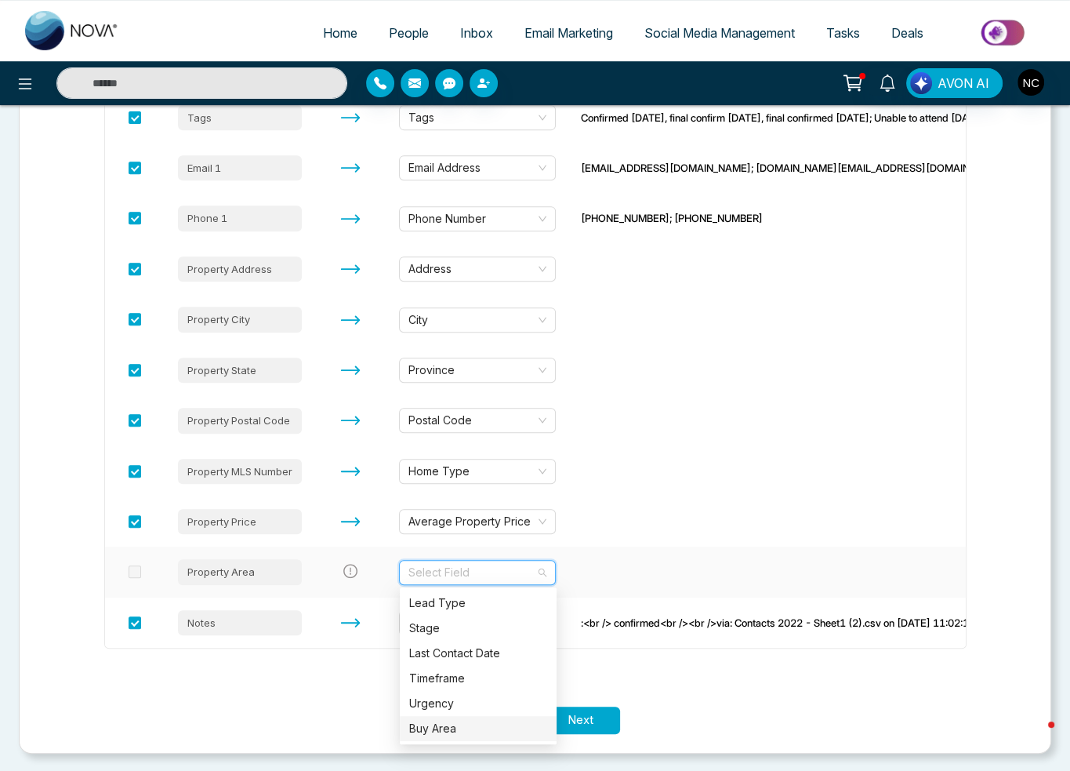
click at [447, 733] on div "Buy Area" at bounding box center [478, 728] width 138 height 17
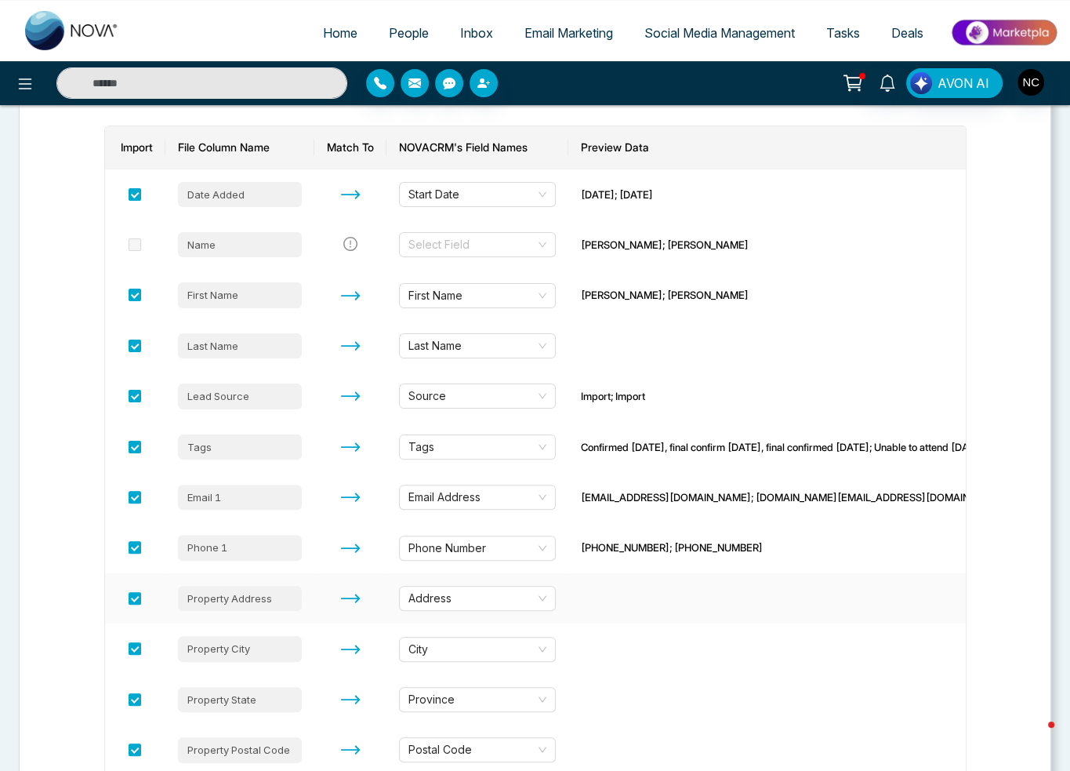
scroll to position [147, 0]
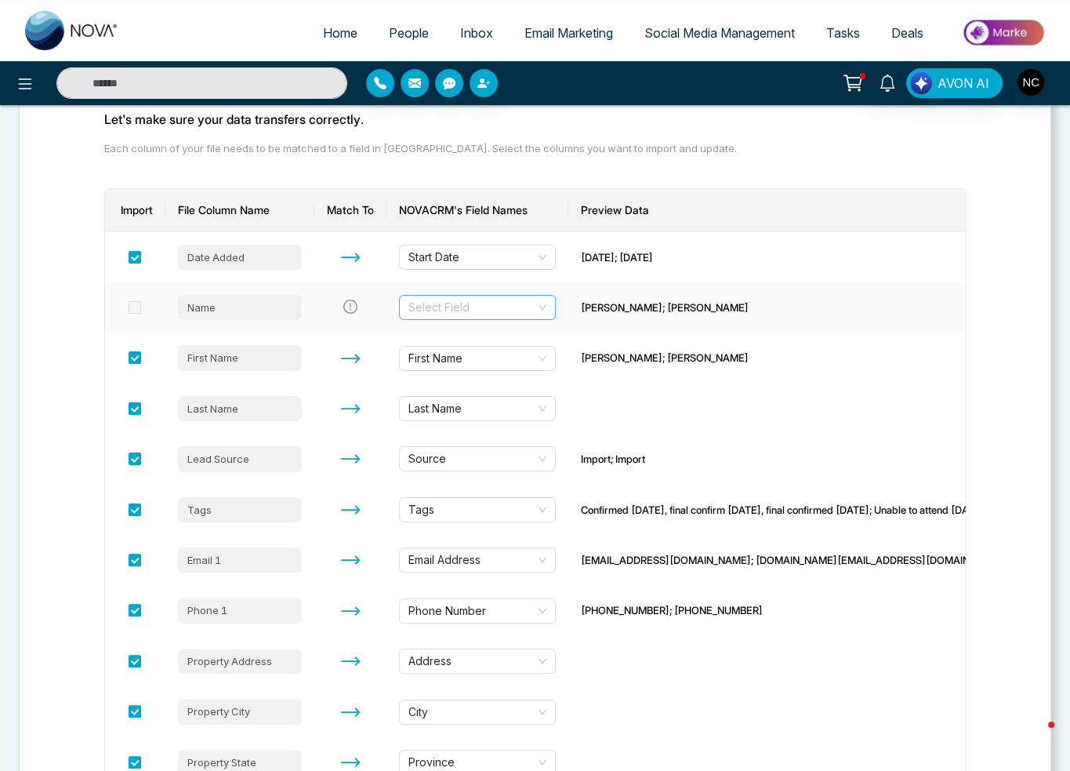
click at [486, 304] on input "search" at bounding box center [472, 308] width 127 height 24
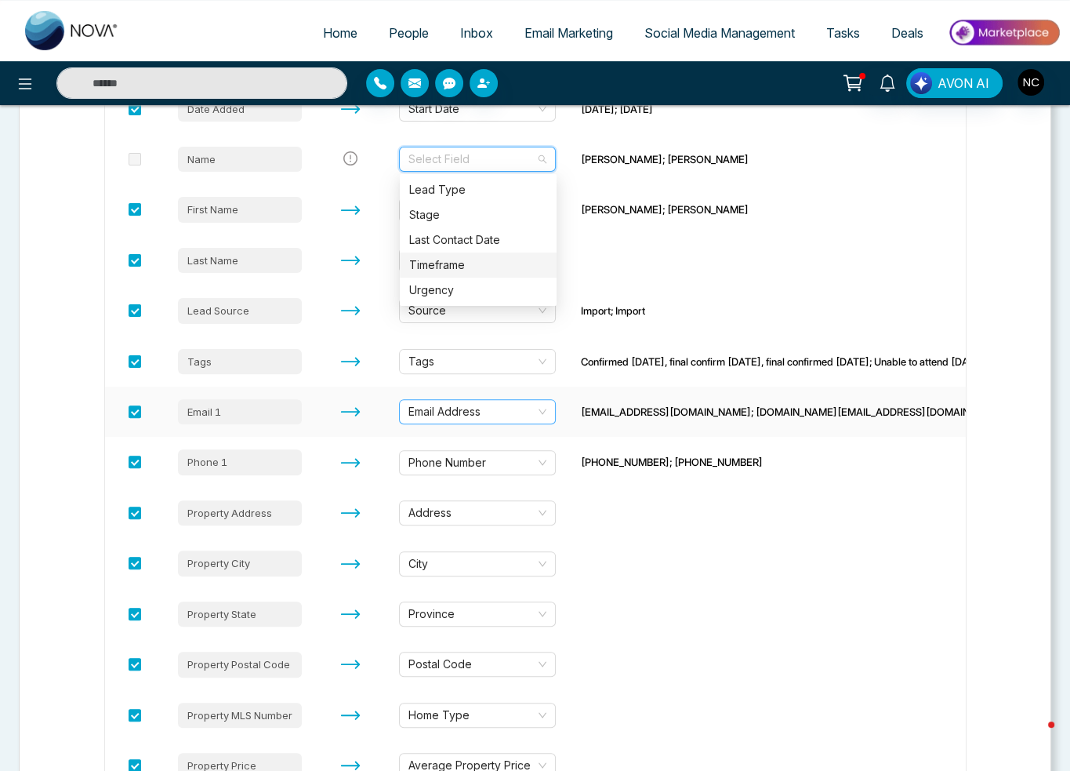
scroll to position [304, 0]
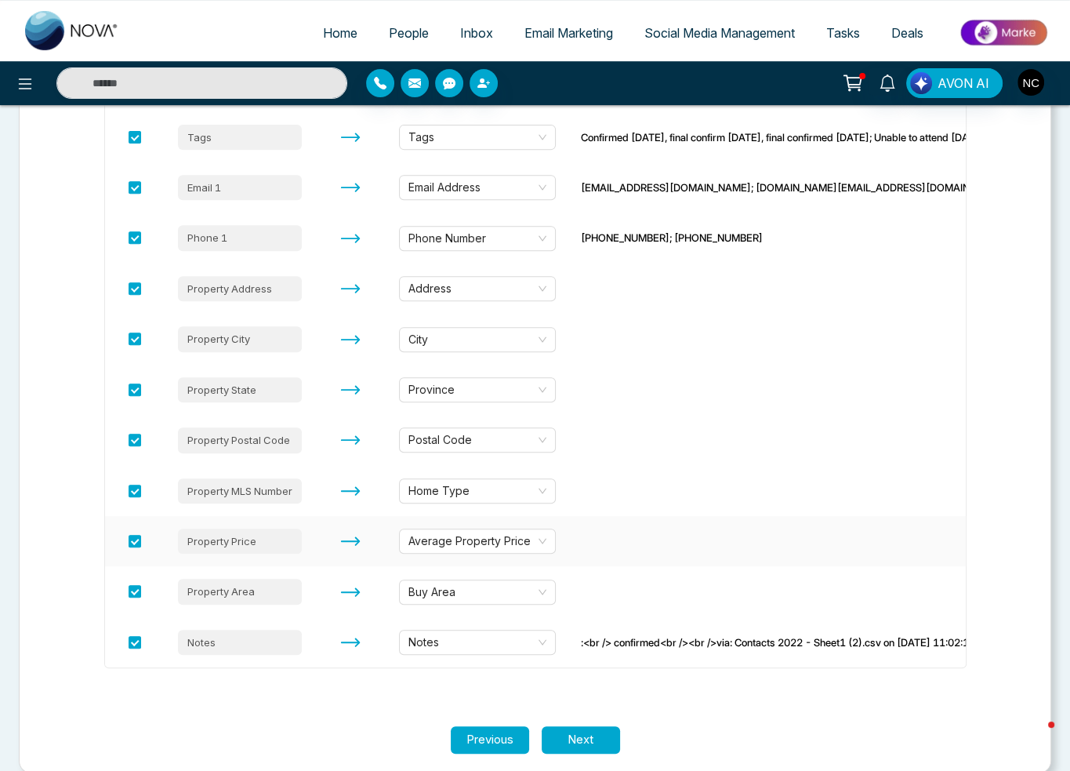
scroll to position [539, 0]
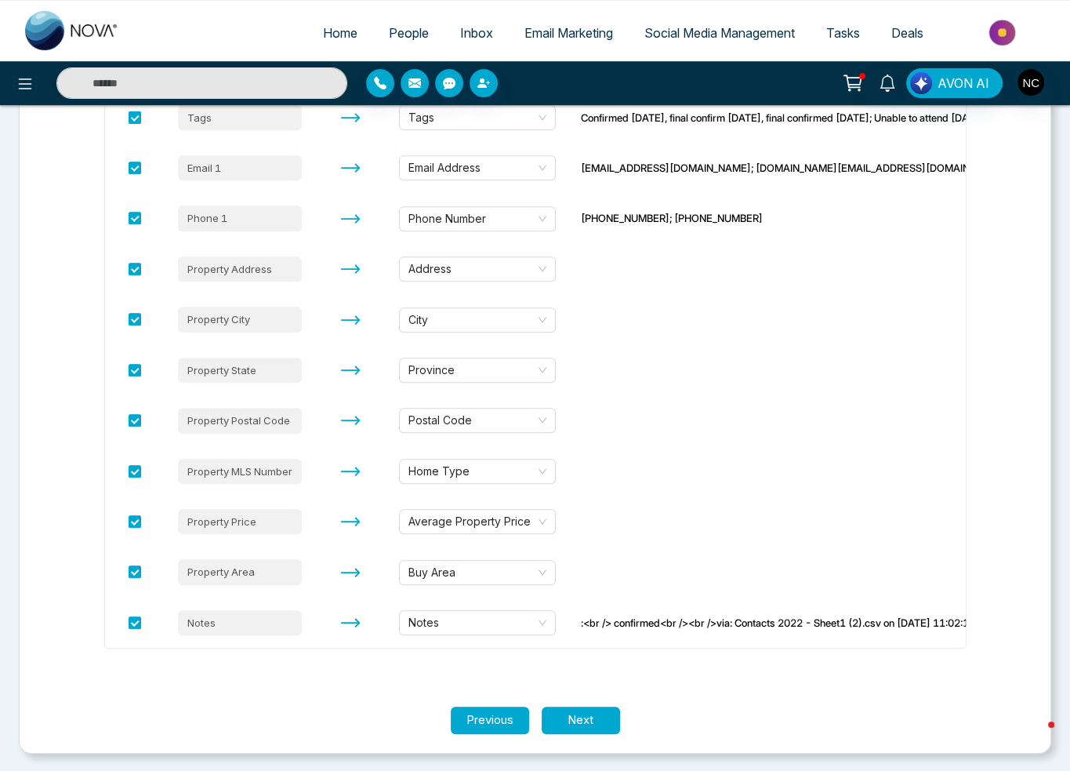
click at [575, 727] on button "Next" at bounding box center [581, 719] width 78 height 27
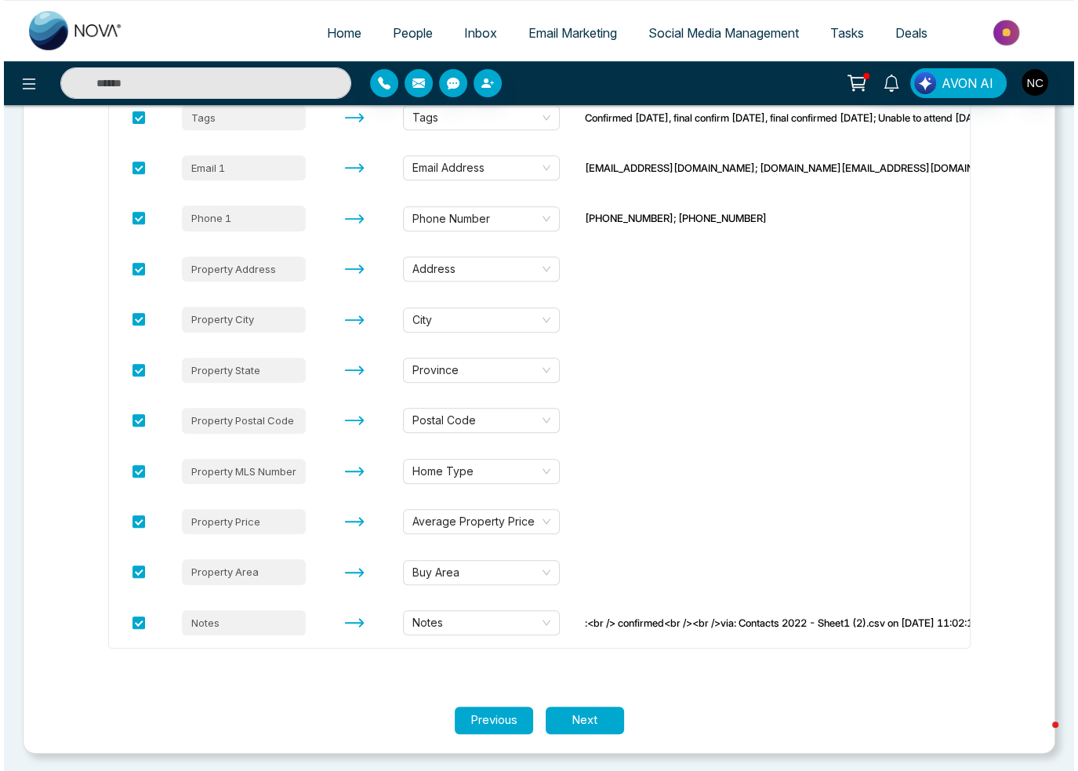
scroll to position [0, 0]
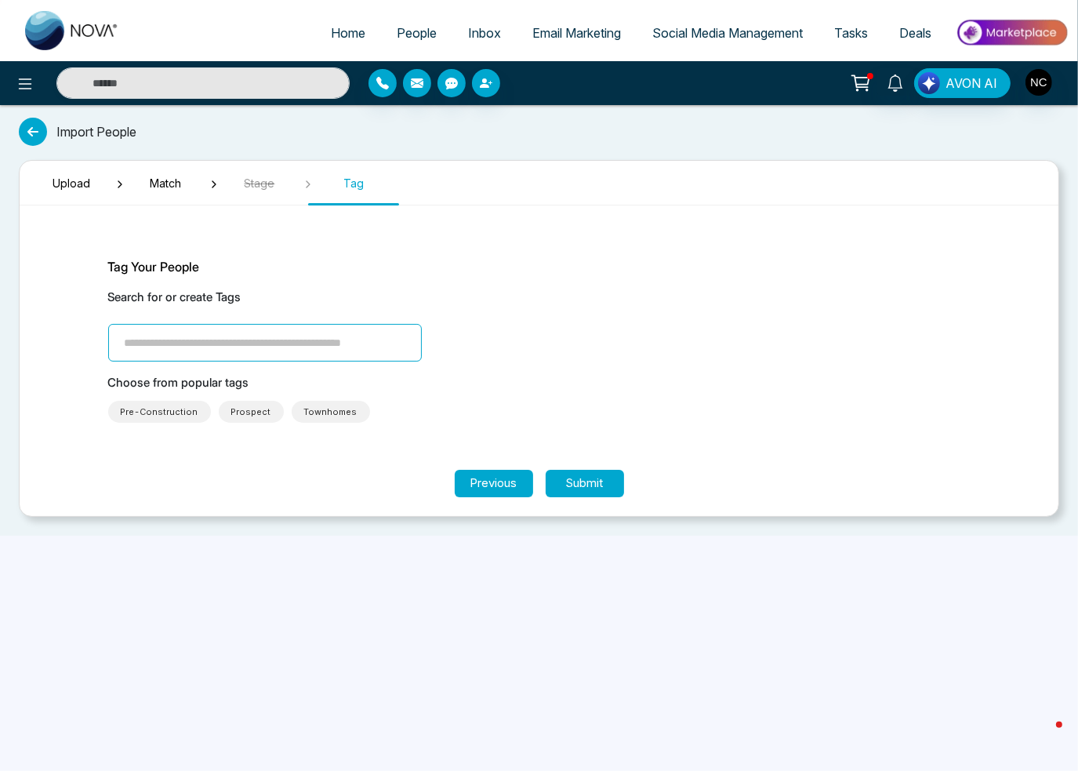
click at [228, 354] on input "search" at bounding box center [265, 343] width 314 height 38
click at [588, 479] on button "Submit" at bounding box center [585, 483] width 78 height 27
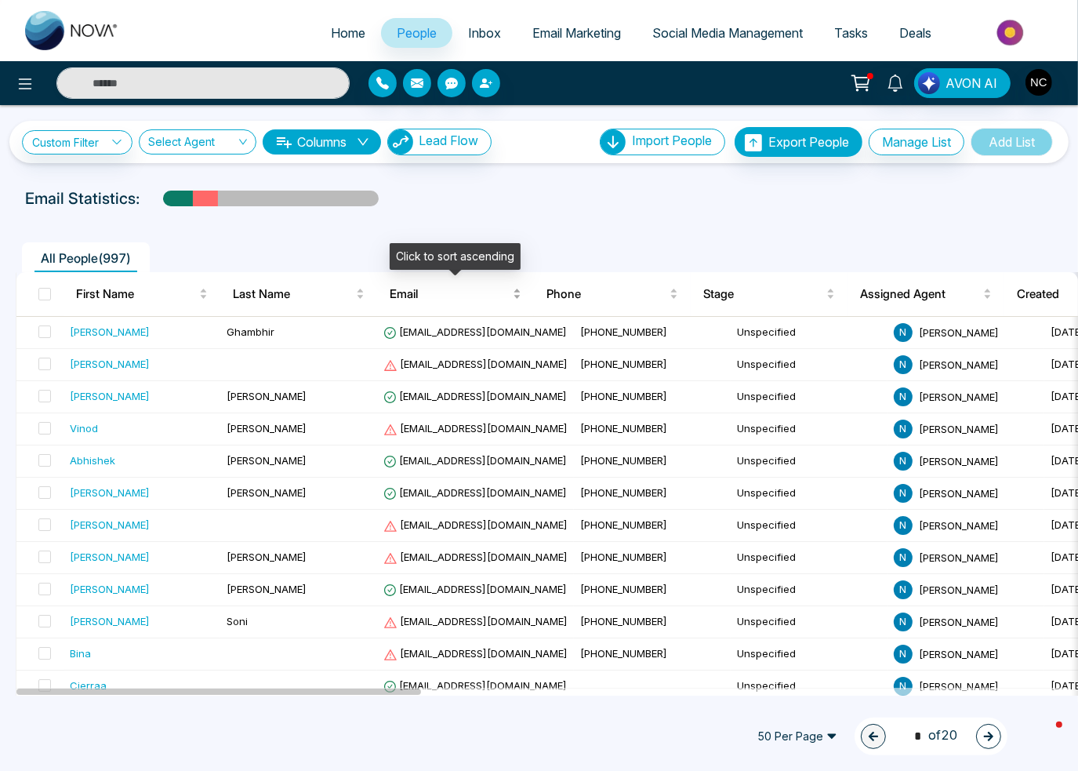
click at [423, 292] on span "Email" at bounding box center [450, 294] width 120 height 19
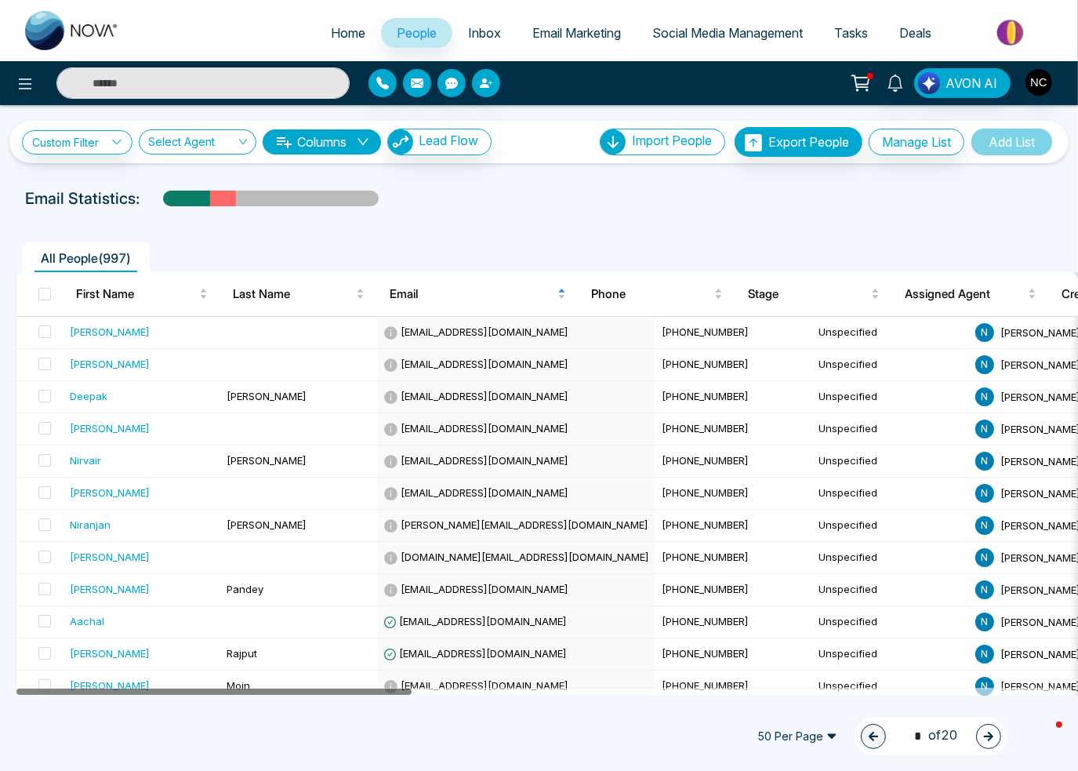
drag, startPoint x: 390, startPoint y: 692, endPoint x: 386, endPoint y: 721, distance: 30.2
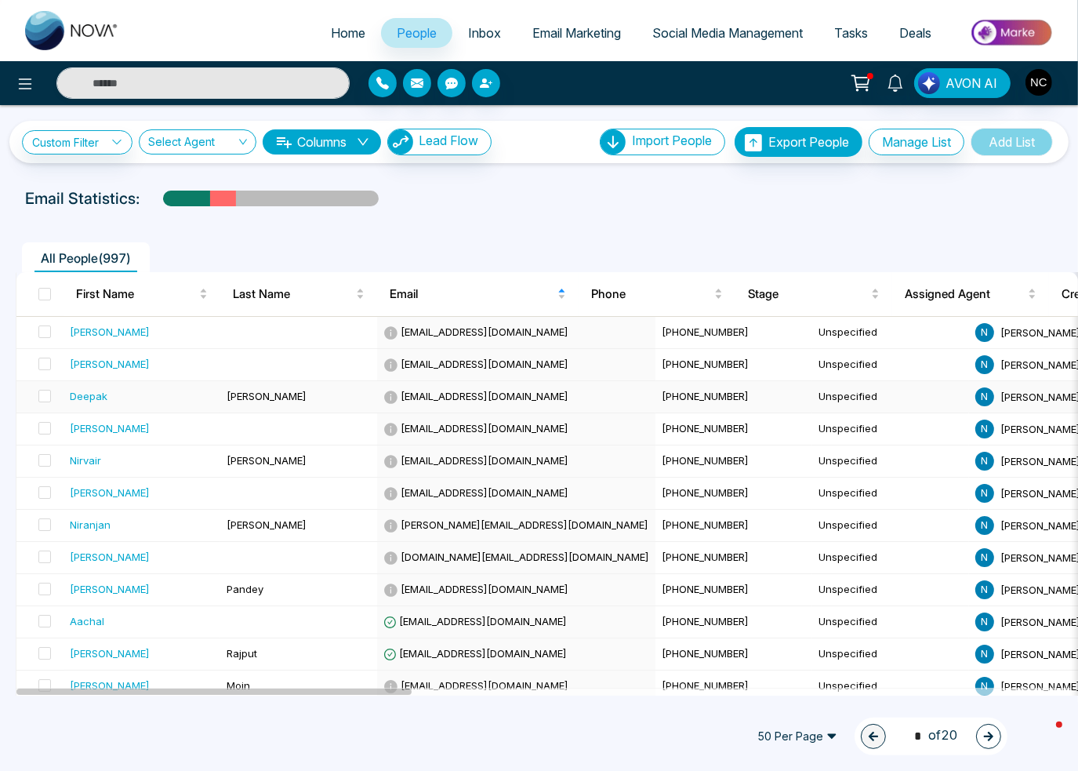
click at [232, 402] on td "[PERSON_NAME]" at bounding box center [298, 397] width 157 height 32
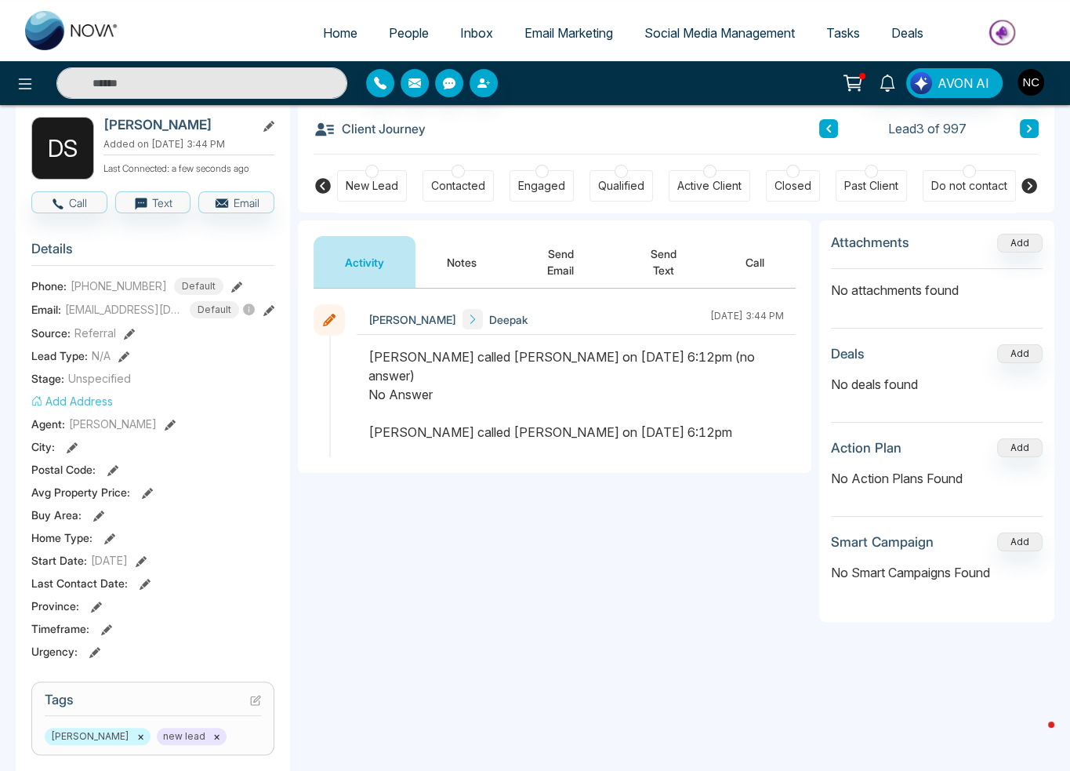
click at [452, 366] on div "[PERSON_NAME] called [PERSON_NAME] on [DATE] 6:12pm (no answer) No Answer [PERS…" at bounding box center [577, 394] width 416 height 94
click at [477, 439] on div "[PERSON_NAME] called [PERSON_NAME] on [DATE] 6:12pm (no answer) No Answer [PERS…" at bounding box center [577, 394] width 416 height 94
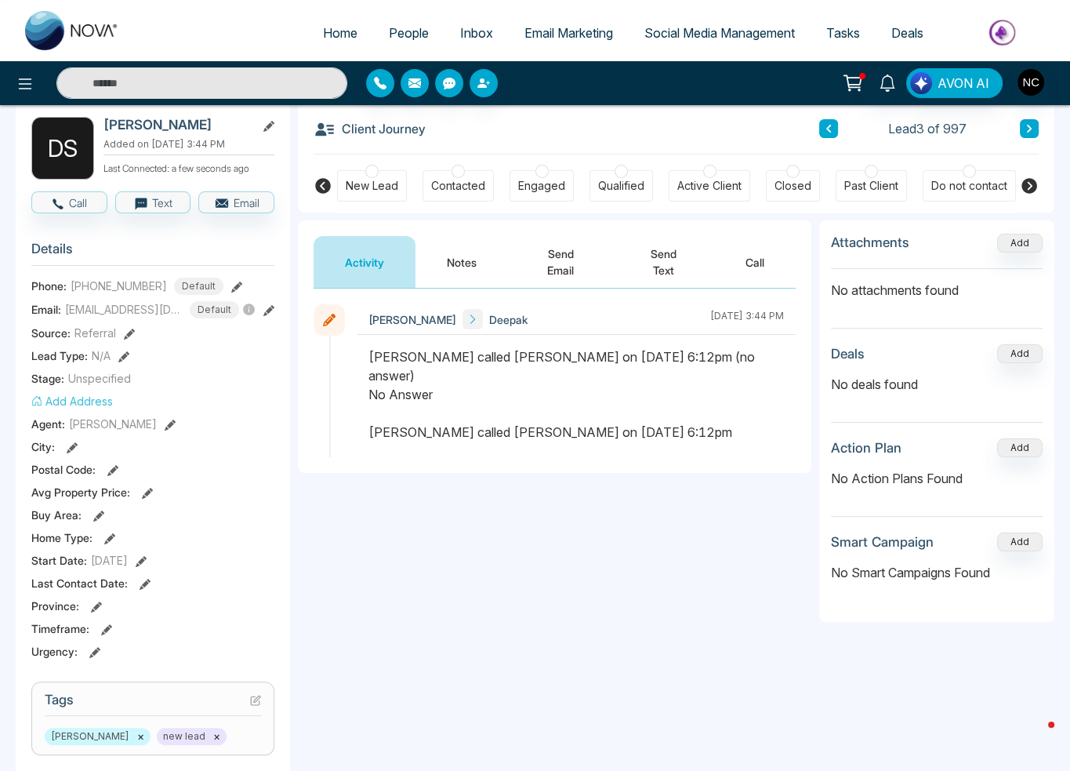
click at [477, 439] on div "[PERSON_NAME] called [PERSON_NAME] on [DATE] 6:12pm (no answer) No Answer [PERS…" at bounding box center [577, 394] width 416 height 94
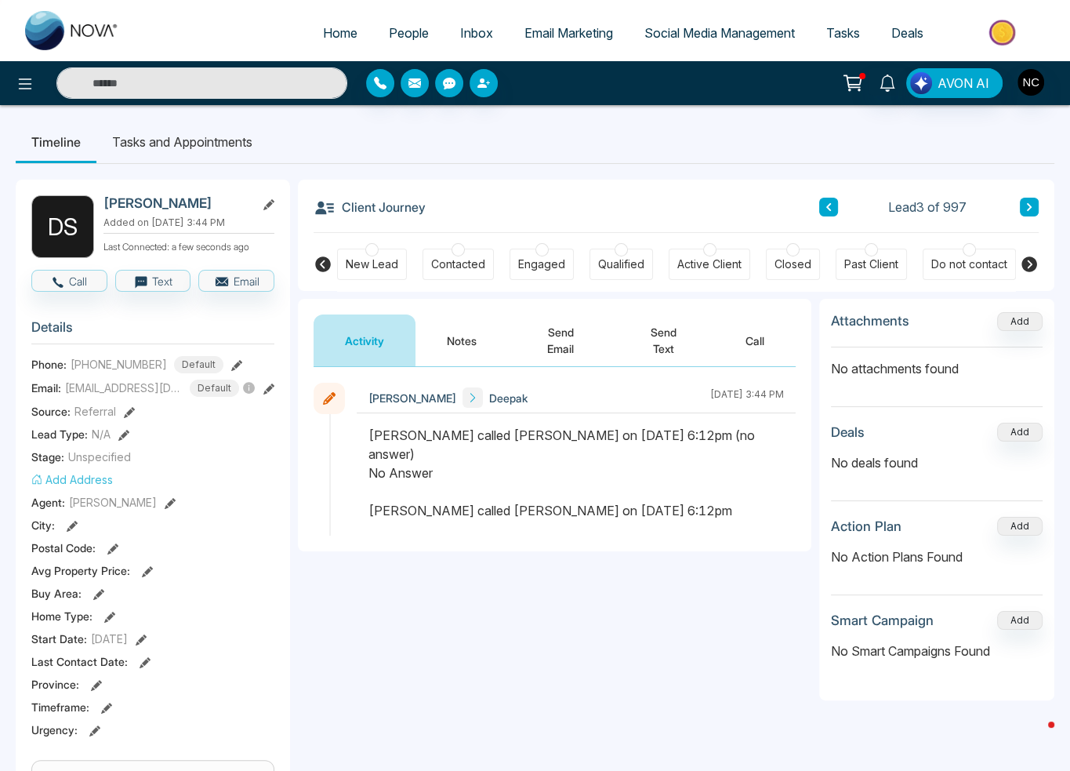
click at [54, 147] on li "Timeline" at bounding box center [56, 142] width 81 height 42
click at [274, 157] on ul "Timeline Tasks and Appointments" at bounding box center [535, 142] width 1039 height 42
click at [227, 154] on li "Tasks and Appointments" at bounding box center [182, 142] width 172 height 42
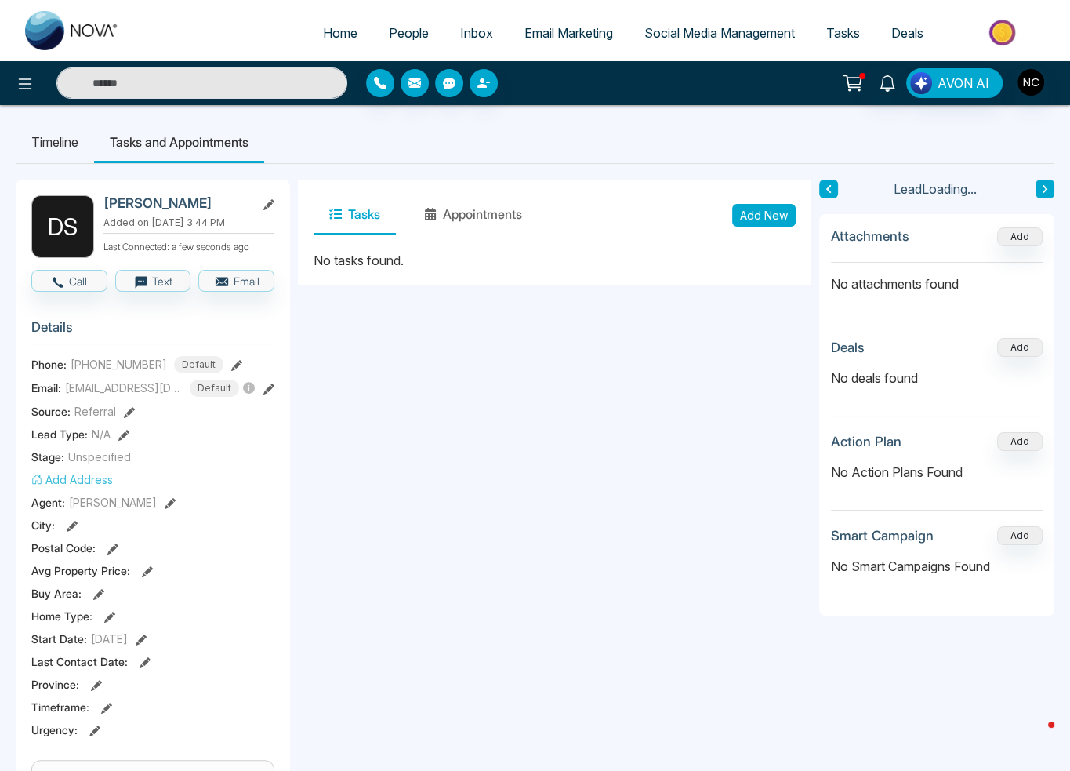
click at [226, 158] on li "Tasks and Appointments" at bounding box center [179, 142] width 170 height 42
click at [26, 92] on icon at bounding box center [25, 83] width 19 height 19
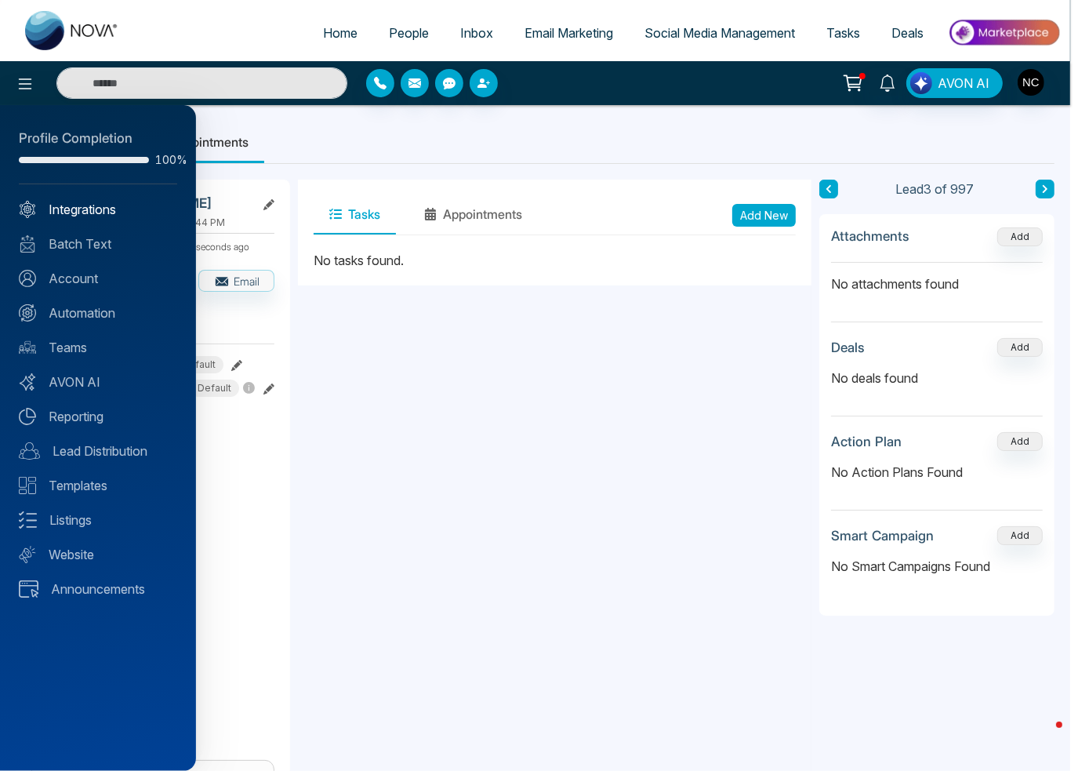
click at [86, 208] on link "Integrations" at bounding box center [98, 209] width 158 height 19
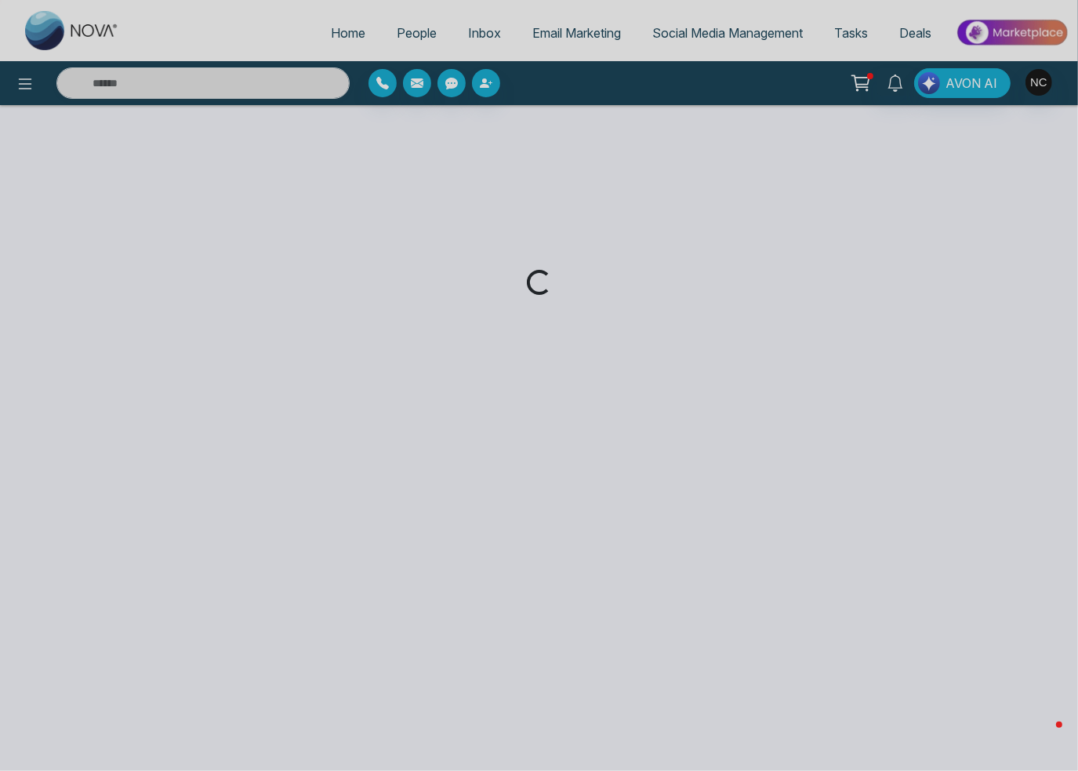
click at [553, 56] on div "Loading..." at bounding box center [539, 385] width 1078 height 771
click at [563, 48] on li "Email Marketing" at bounding box center [569, 34] width 120 height 32
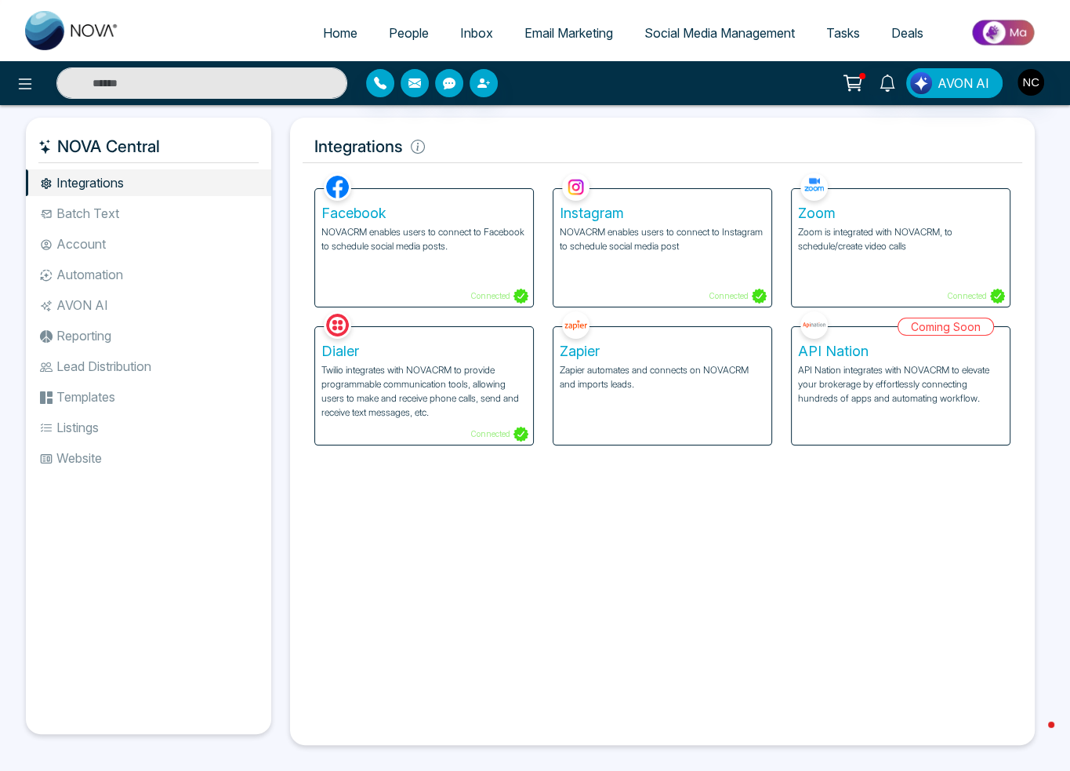
click at [565, 38] on span "Email Marketing" at bounding box center [569, 33] width 89 height 16
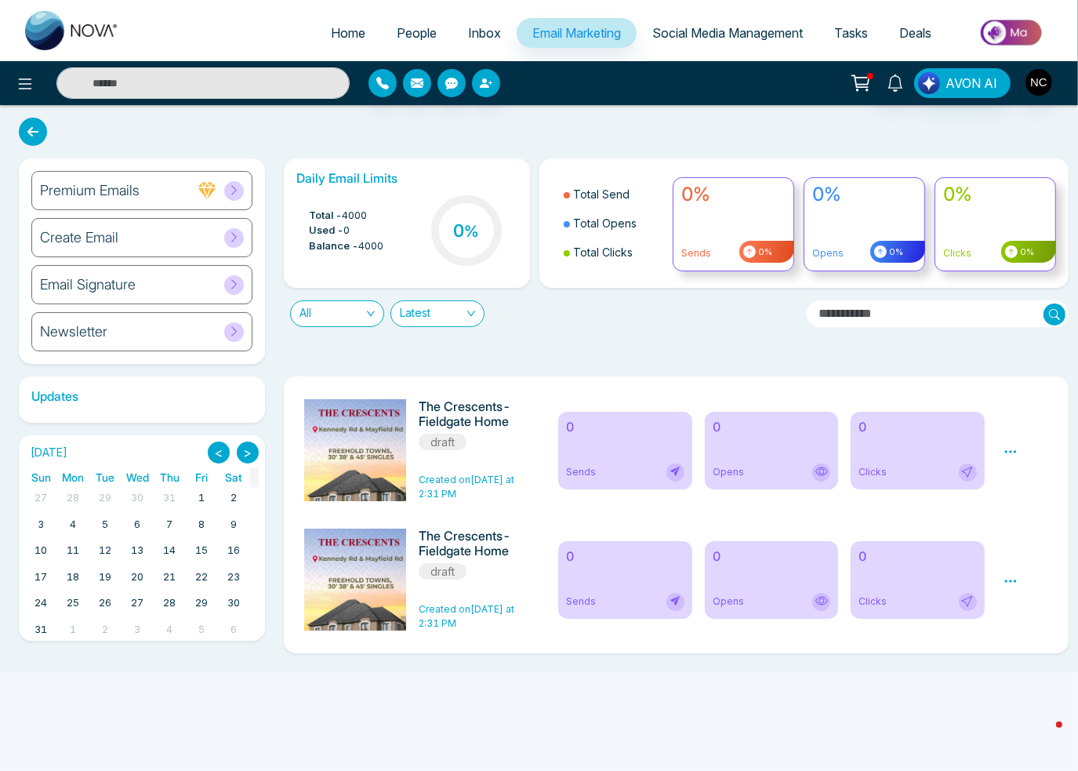
click at [756, 38] on span "Social Media Management" at bounding box center [727, 33] width 151 height 16
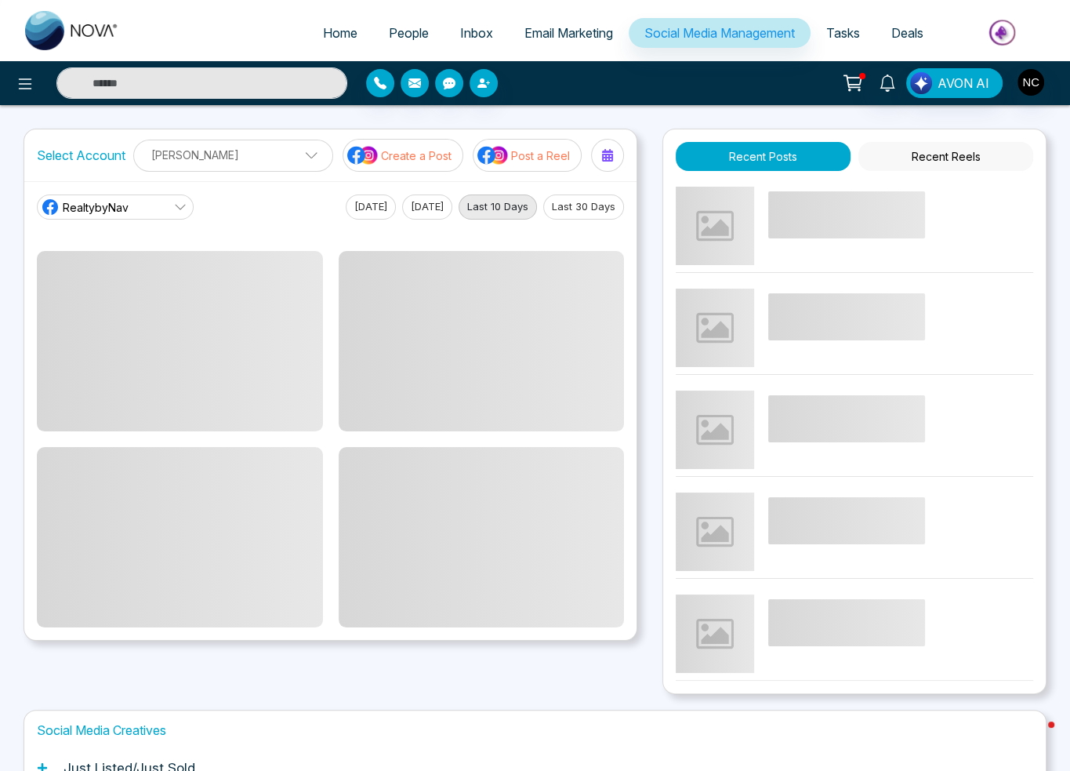
click at [548, 45] on link "Email Marketing" at bounding box center [569, 33] width 120 height 30
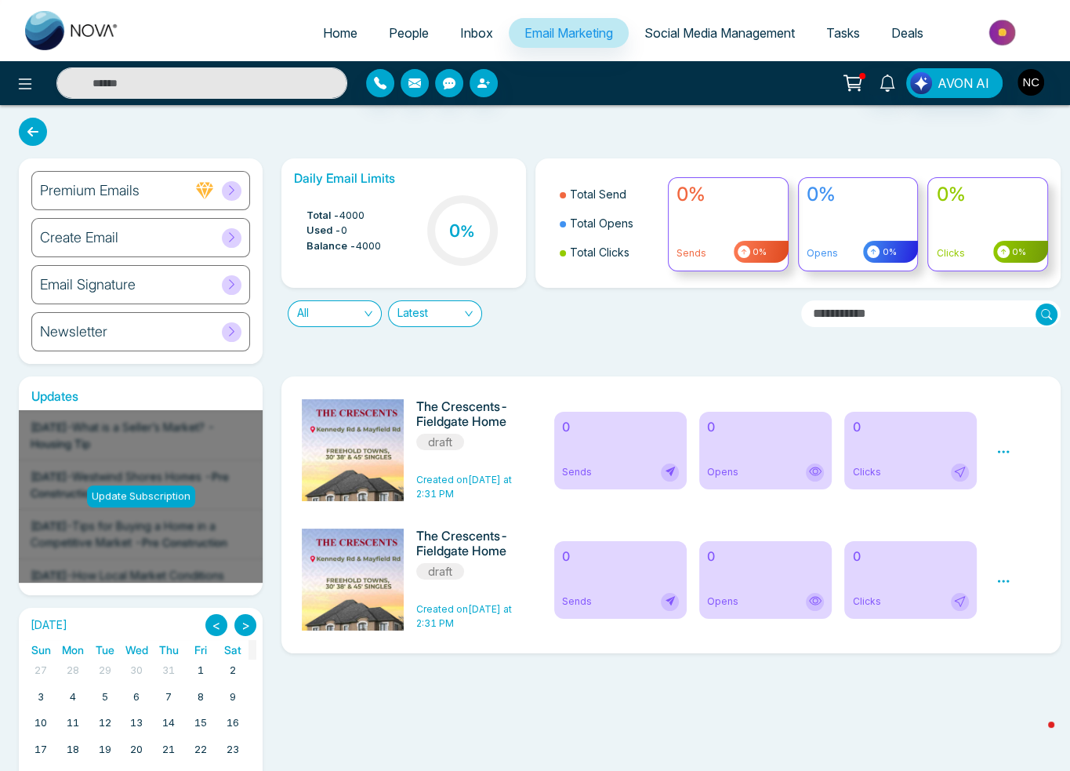
click at [675, 46] on link "Social Media Management" at bounding box center [720, 33] width 182 height 30
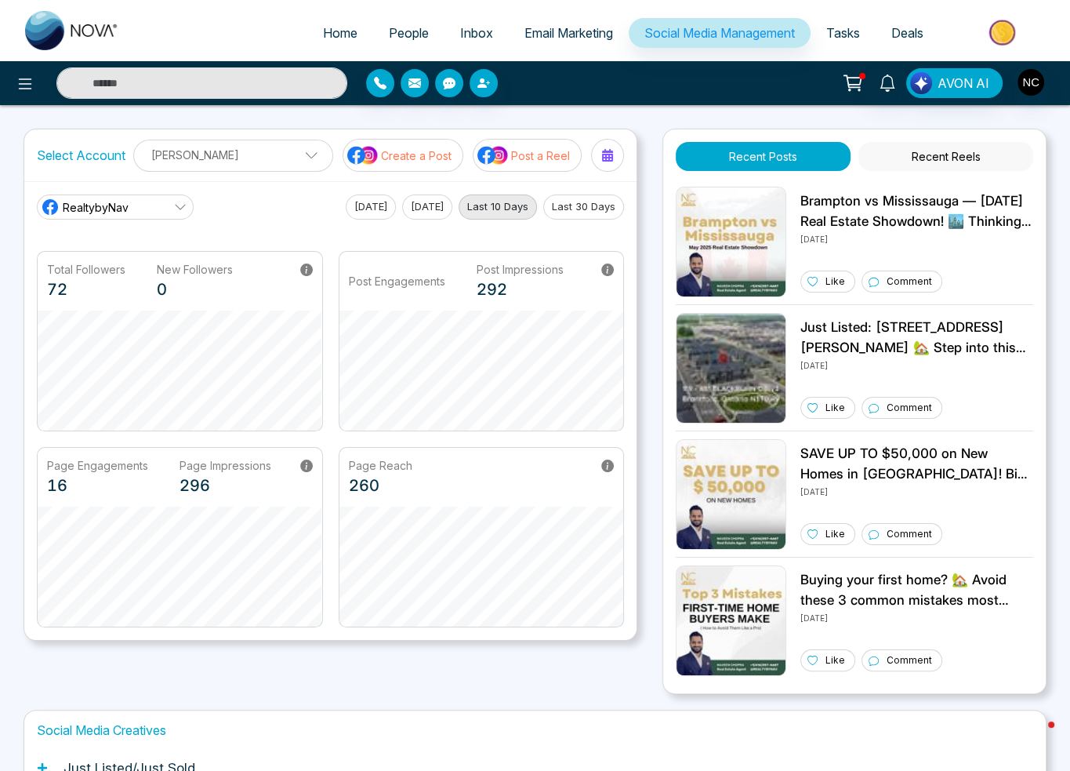
click at [445, 26] on link "Inbox" at bounding box center [477, 33] width 64 height 30
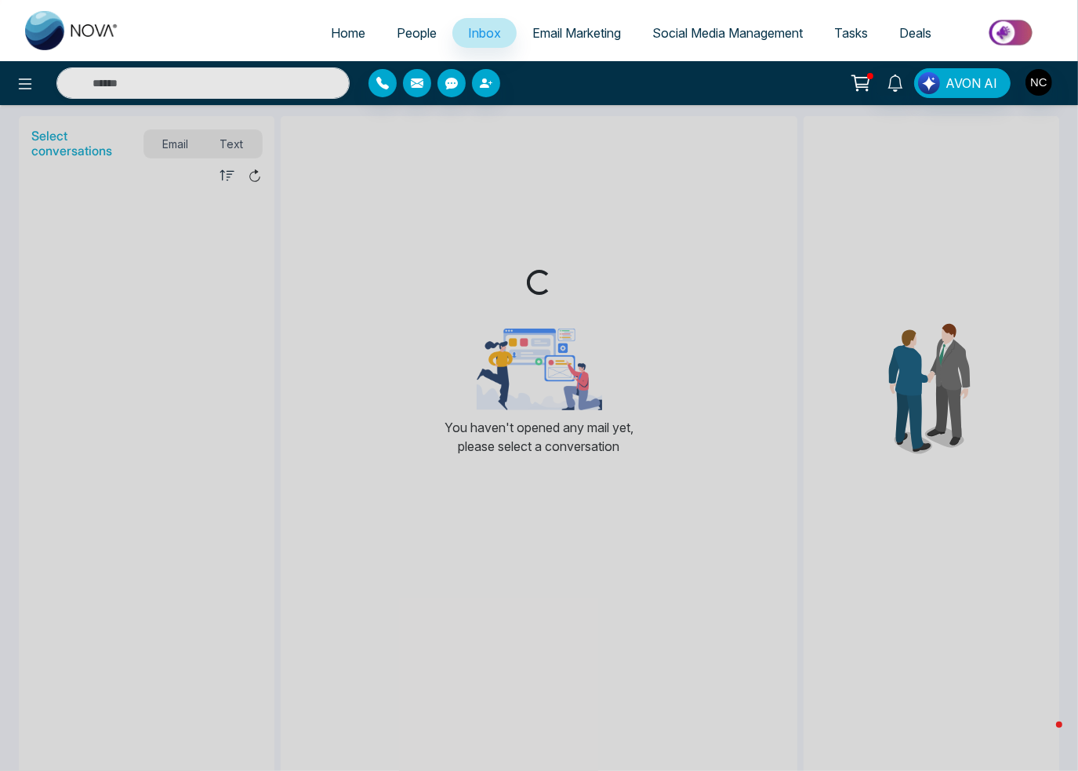
click at [400, 45] on link "People" at bounding box center [416, 33] width 71 height 30
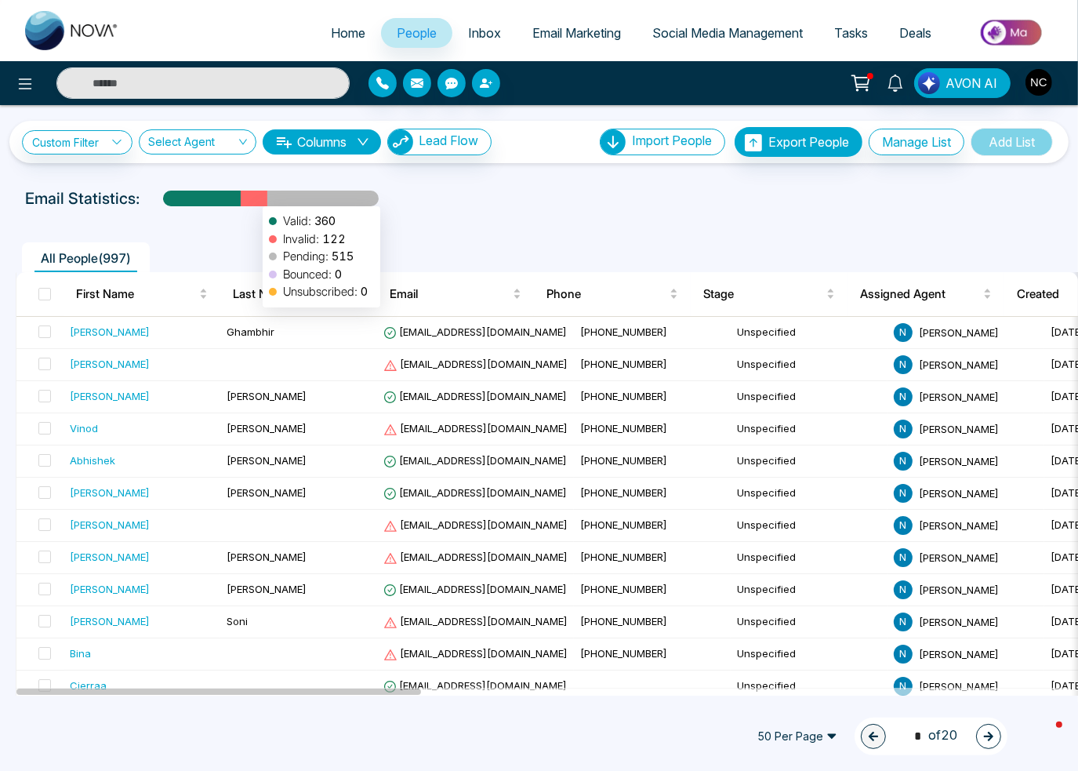
click at [257, 202] on div at bounding box center [254, 204] width 27 height 27
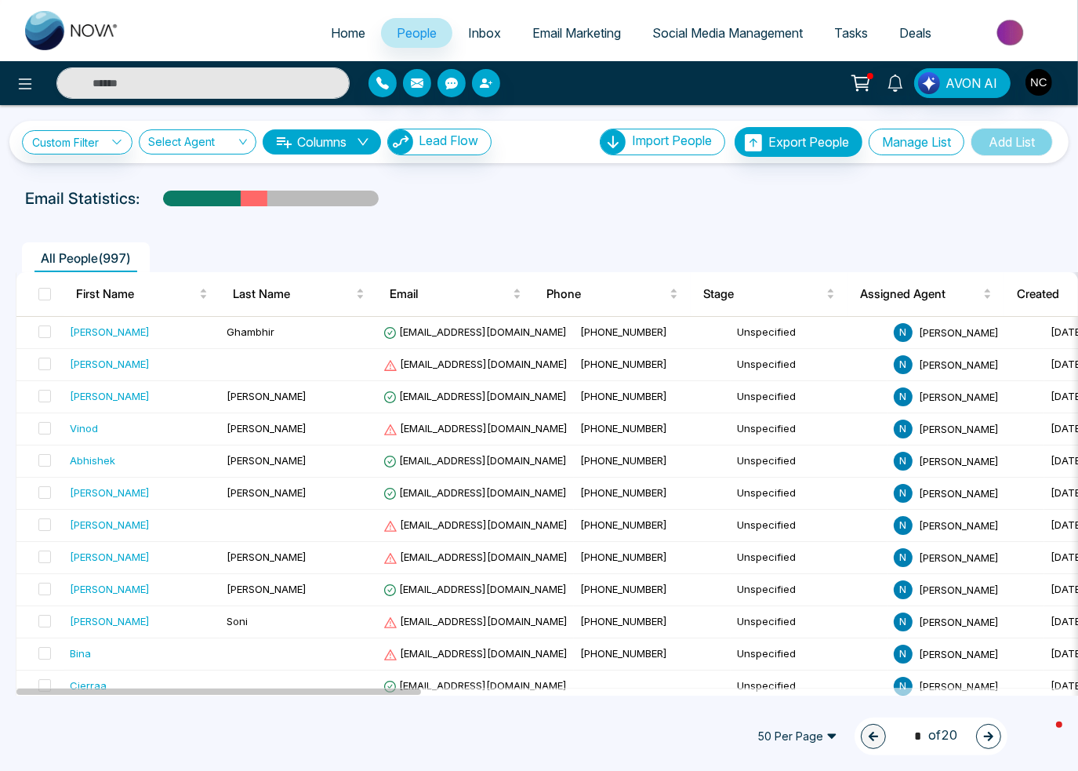
click at [888, 151] on button "Manage List" at bounding box center [917, 142] width 96 height 27
